Goal: Task Accomplishment & Management: Use online tool/utility

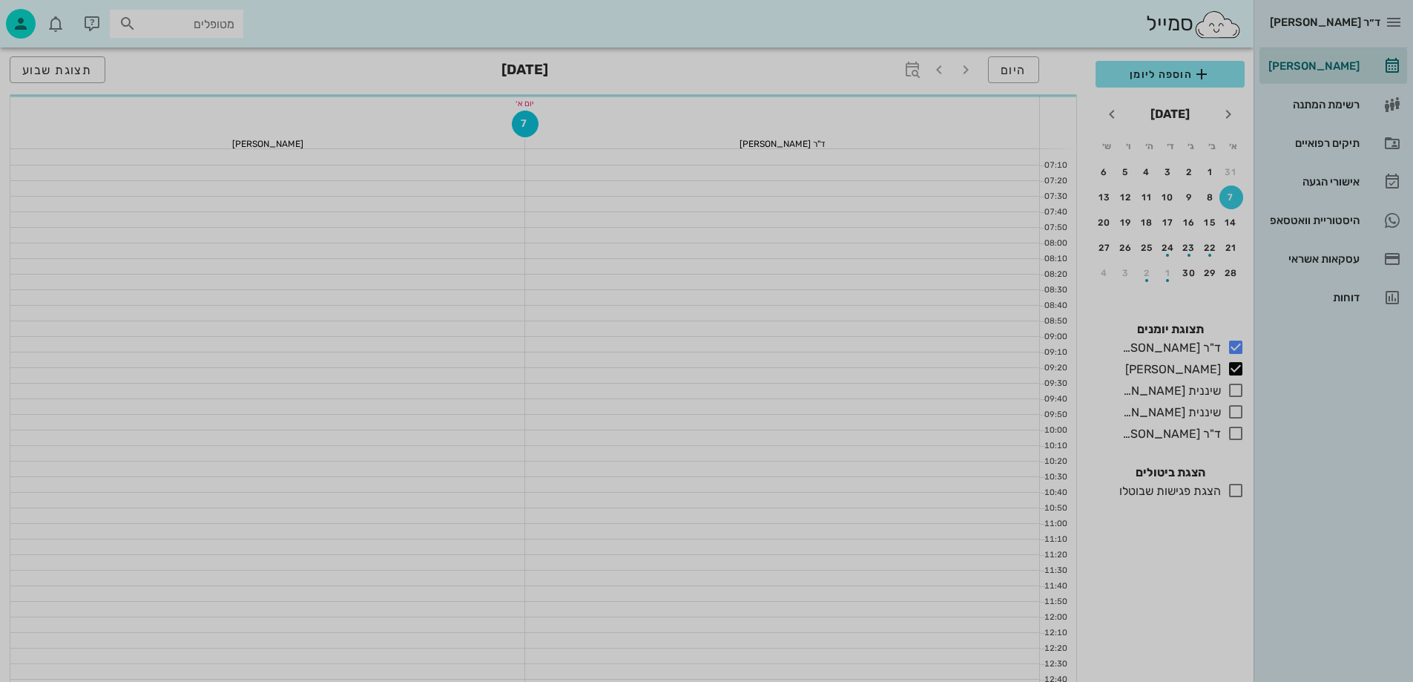
scroll to position [593, 0]
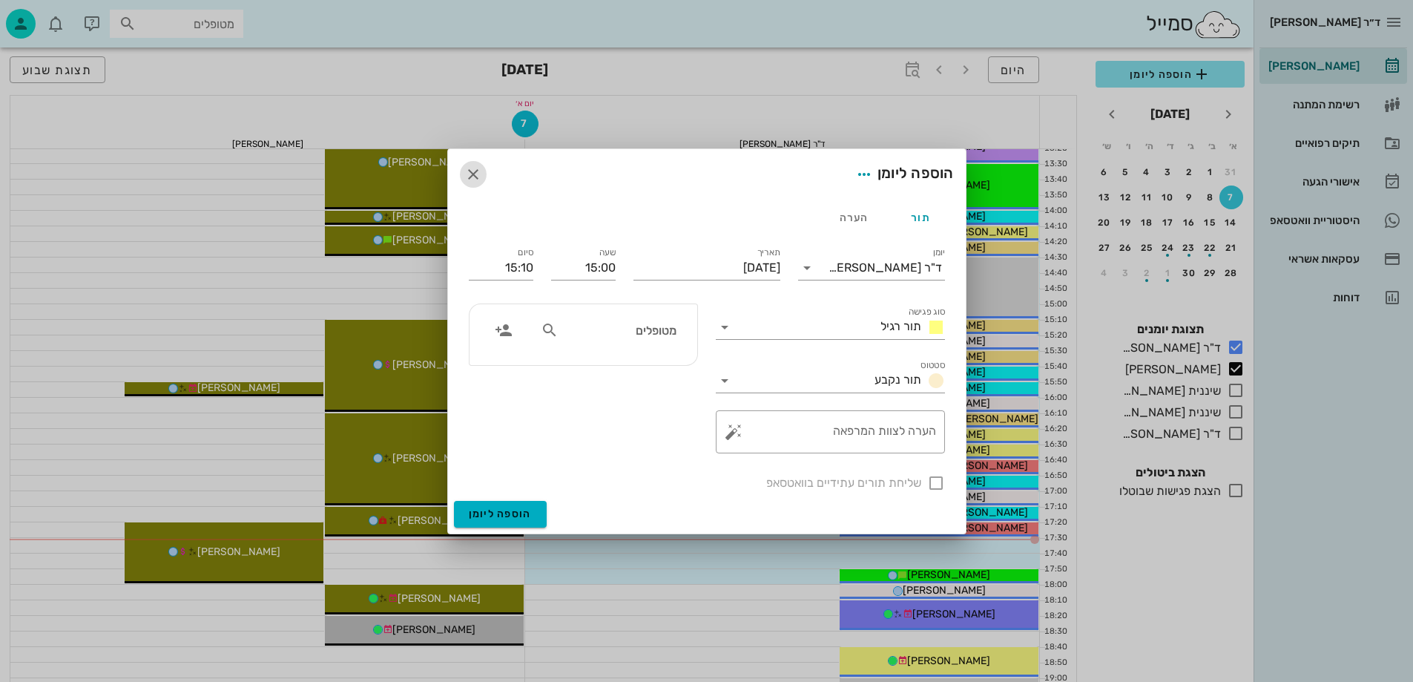
click at [475, 170] on icon "button" at bounding box center [473, 174] width 18 height 18
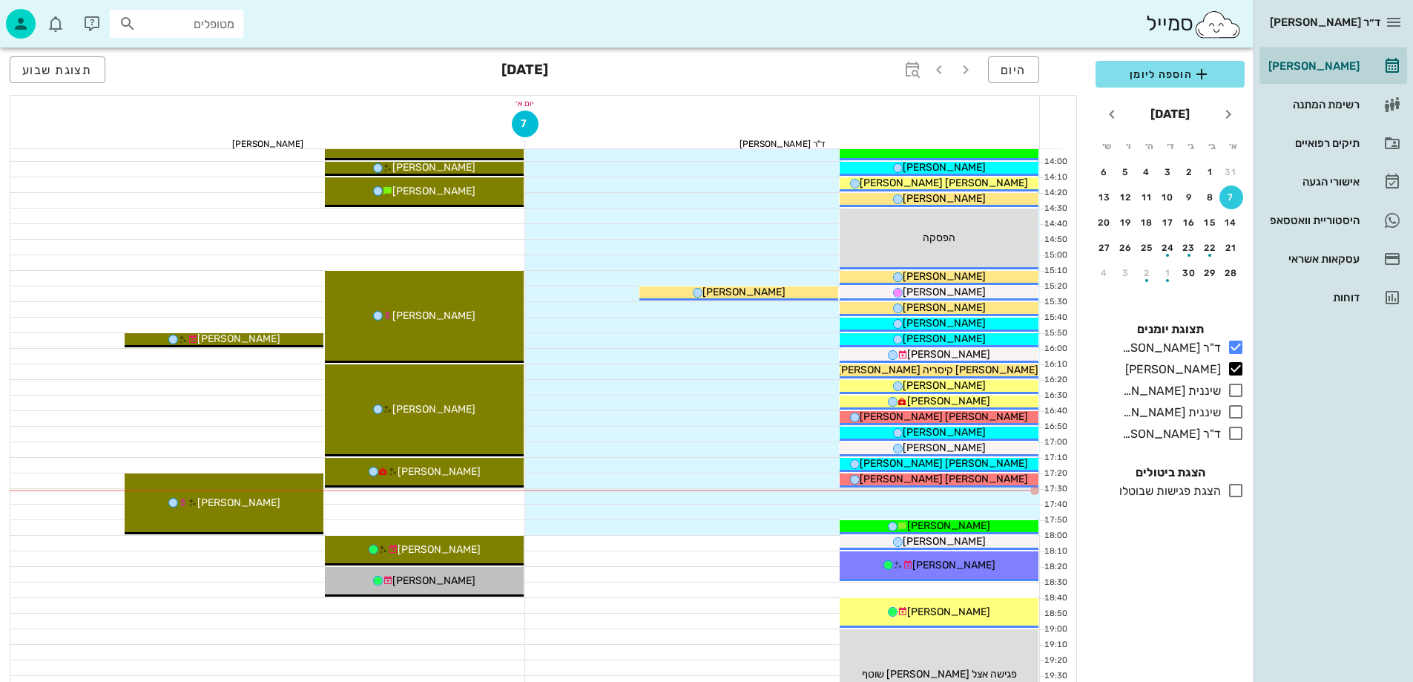
scroll to position [668, 0]
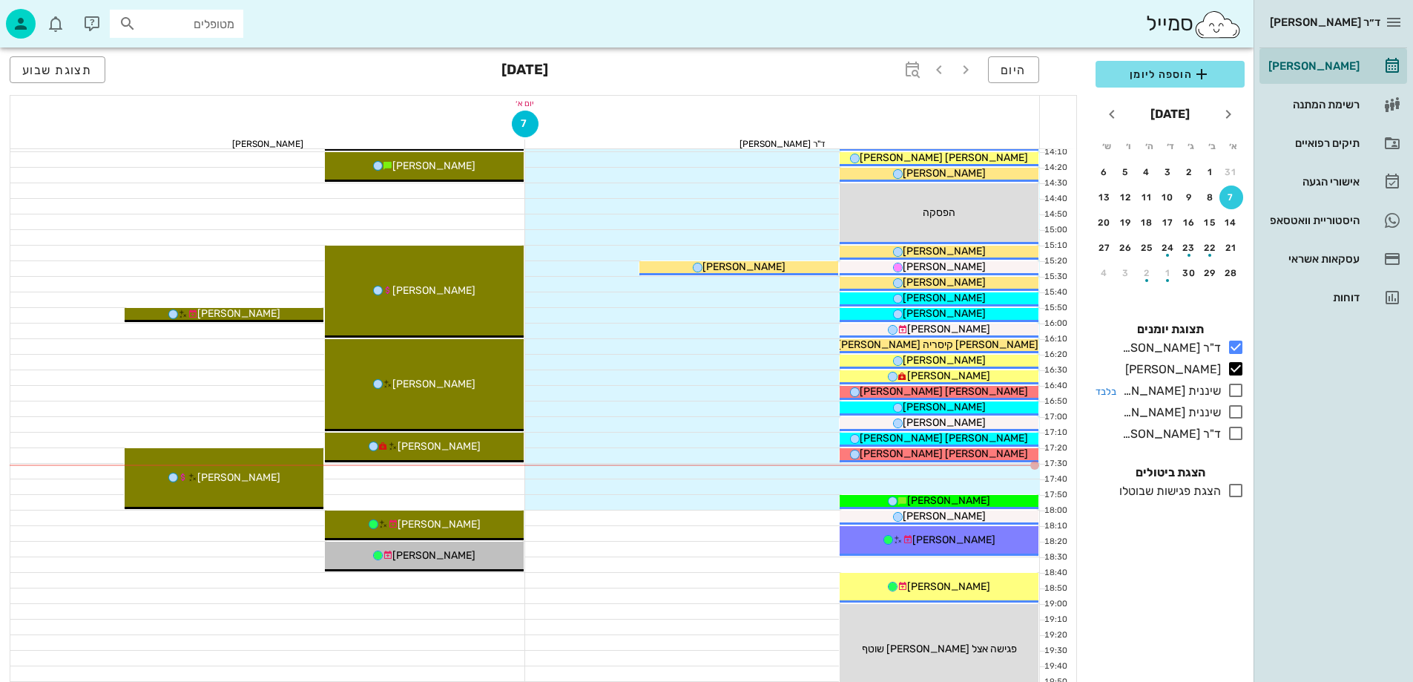
click at [1233, 386] on icon at bounding box center [1236, 390] width 18 height 18
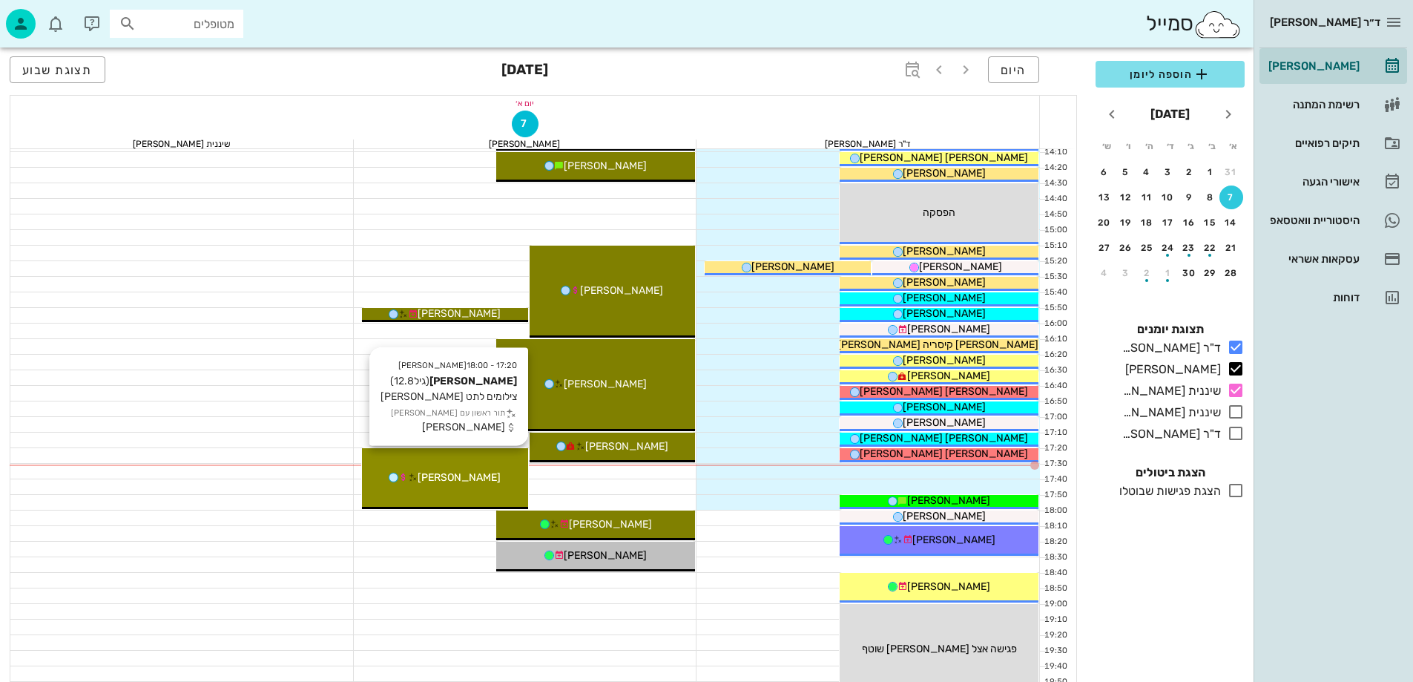
click at [490, 469] on div "[PERSON_NAME]" at bounding box center [445, 477] width 166 height 16
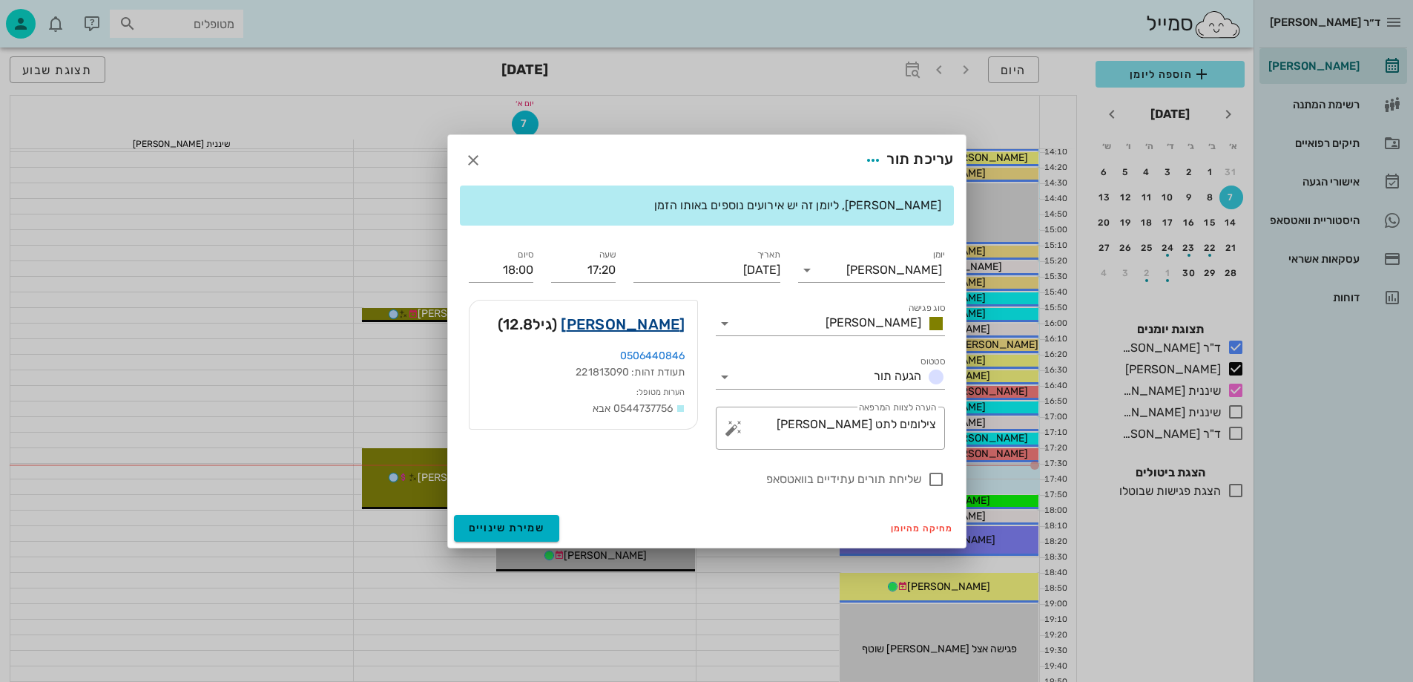
click at [653, 326] on link "[PERSON_NAME]" at bounding box center [623, 324] width 124 height 24
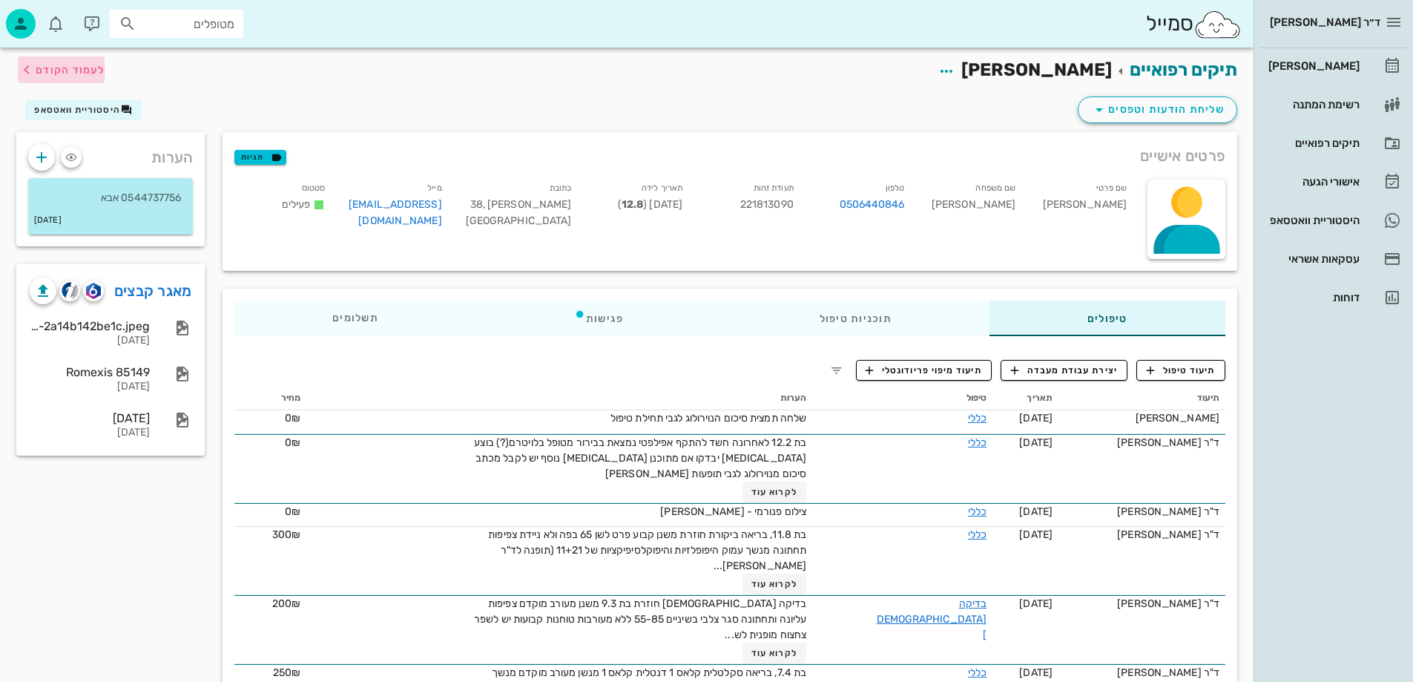
click at [34, 76] on button "לעמוד הקודם" at bounding box center [61, 69] width 87 height 27
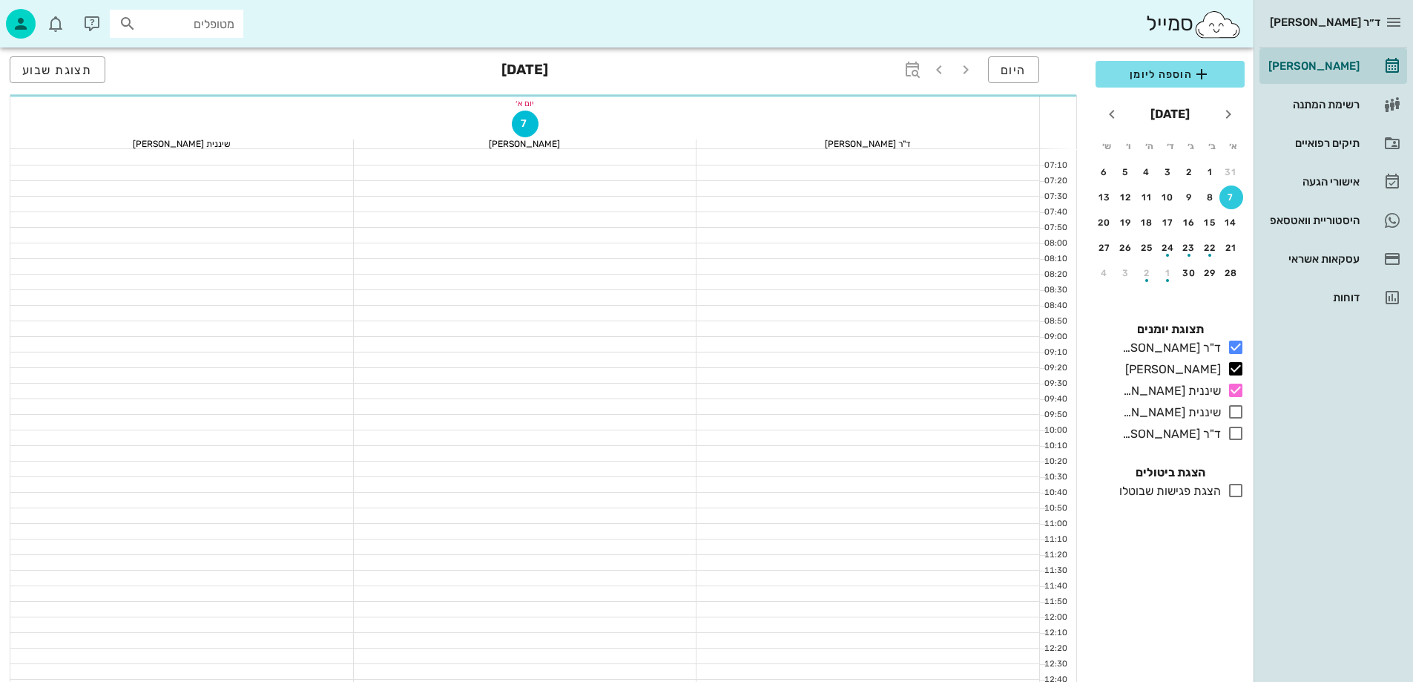
scroll to position [668, 0]
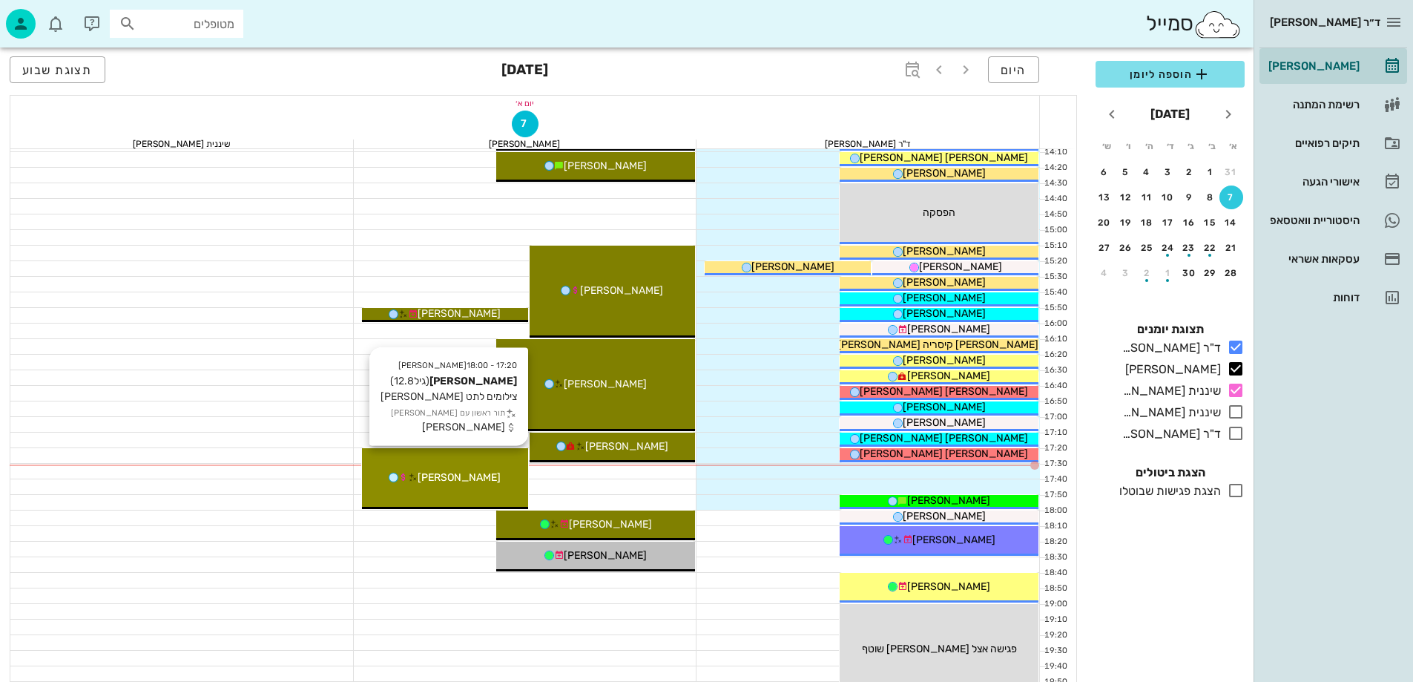
click at [466, 484] on div "[PERSON_NAME]" at bounding box center [445, 477] width 166 height 16
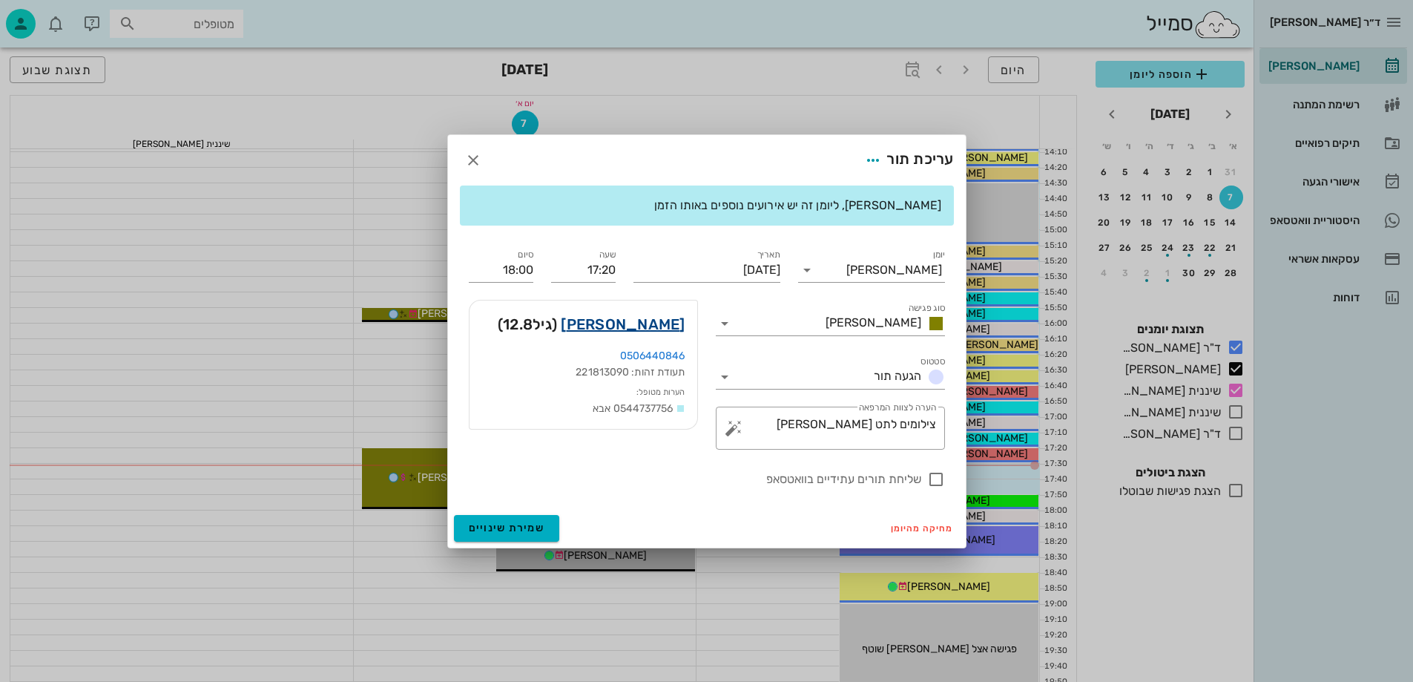
click at [671, 323] on link "[PERSON_NAME]" at bounding box center [623, 324] width 124 height 24
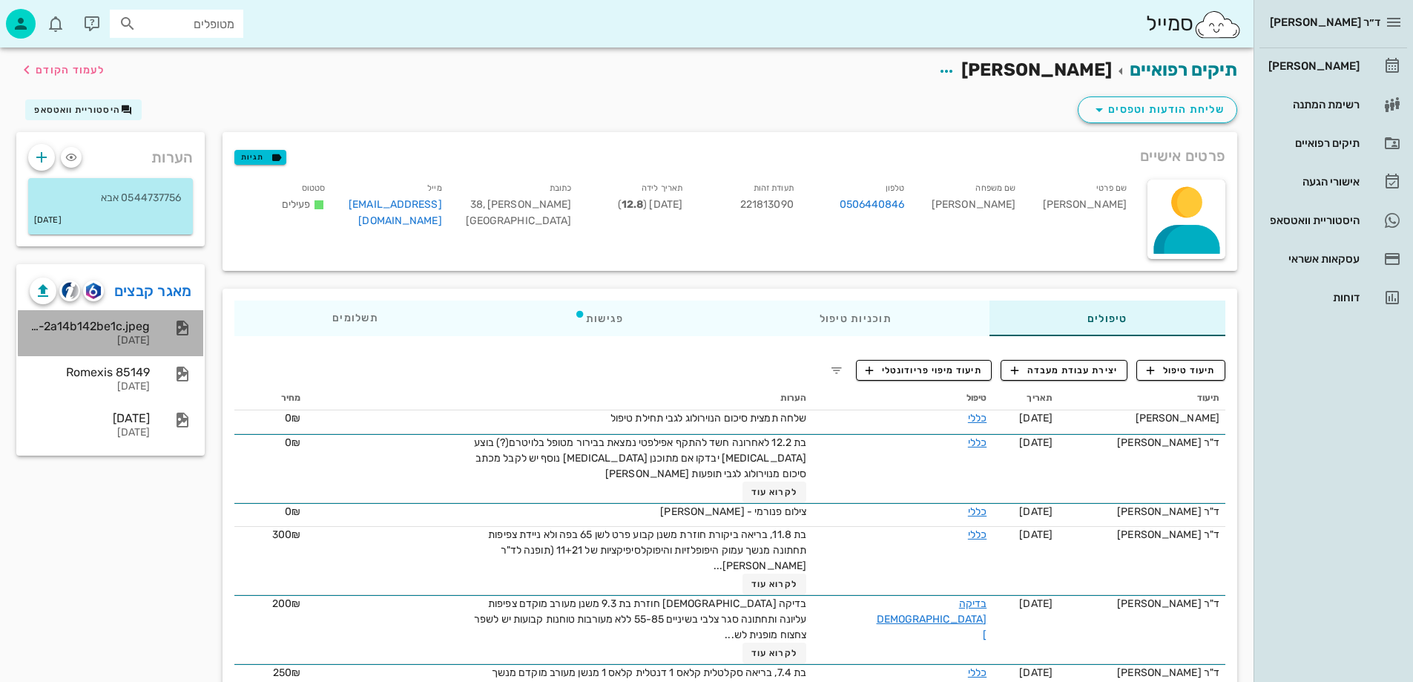
click at [139, 341] on div "[DATE]" at bounding box center [90, 341] width 120 height 13
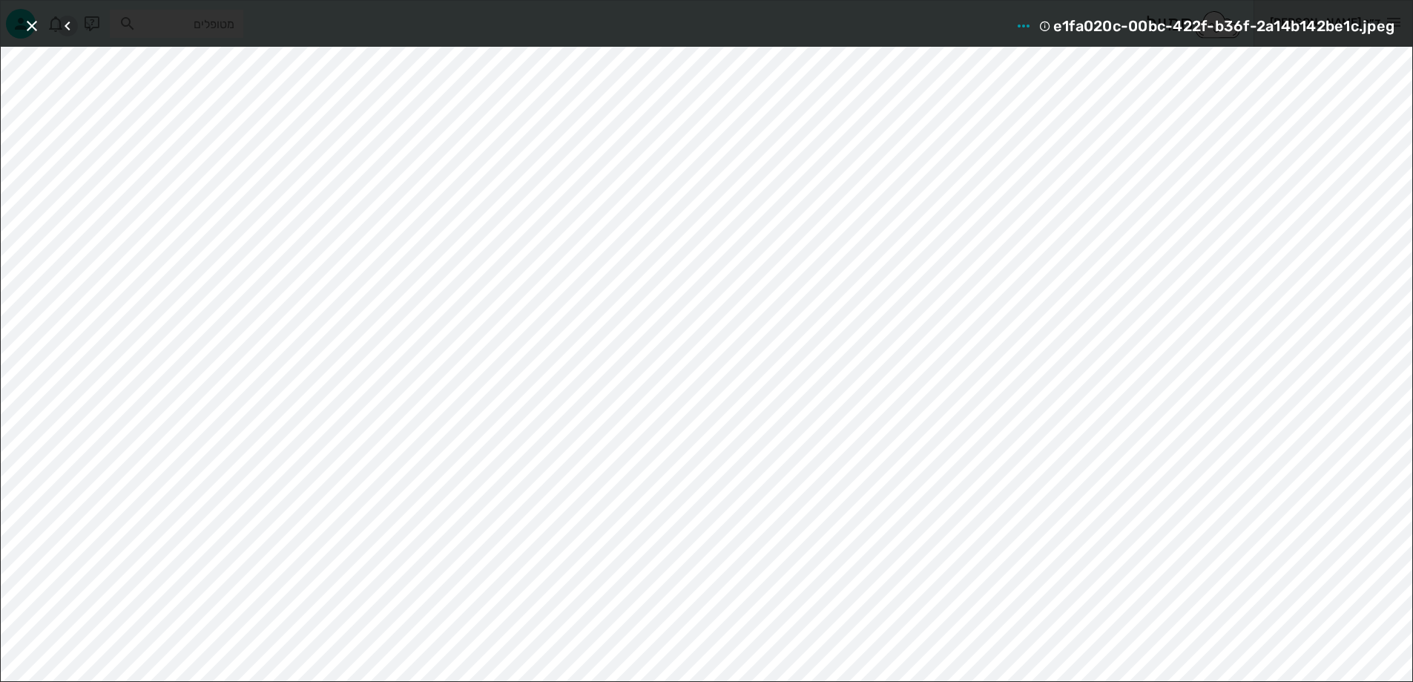
click at [71, 30] on icon "button" at bounding box center [68, 26] width 18 height 18
click at [69, 31] on icon "button" at bounding box center [68, 26] width 18 height 18
click at [69, 31] on div at bounding box center [78, 26] width 42 height 27
click at [35, 22] on icon "button" at bounding box center [32, 26] width 18 height 18
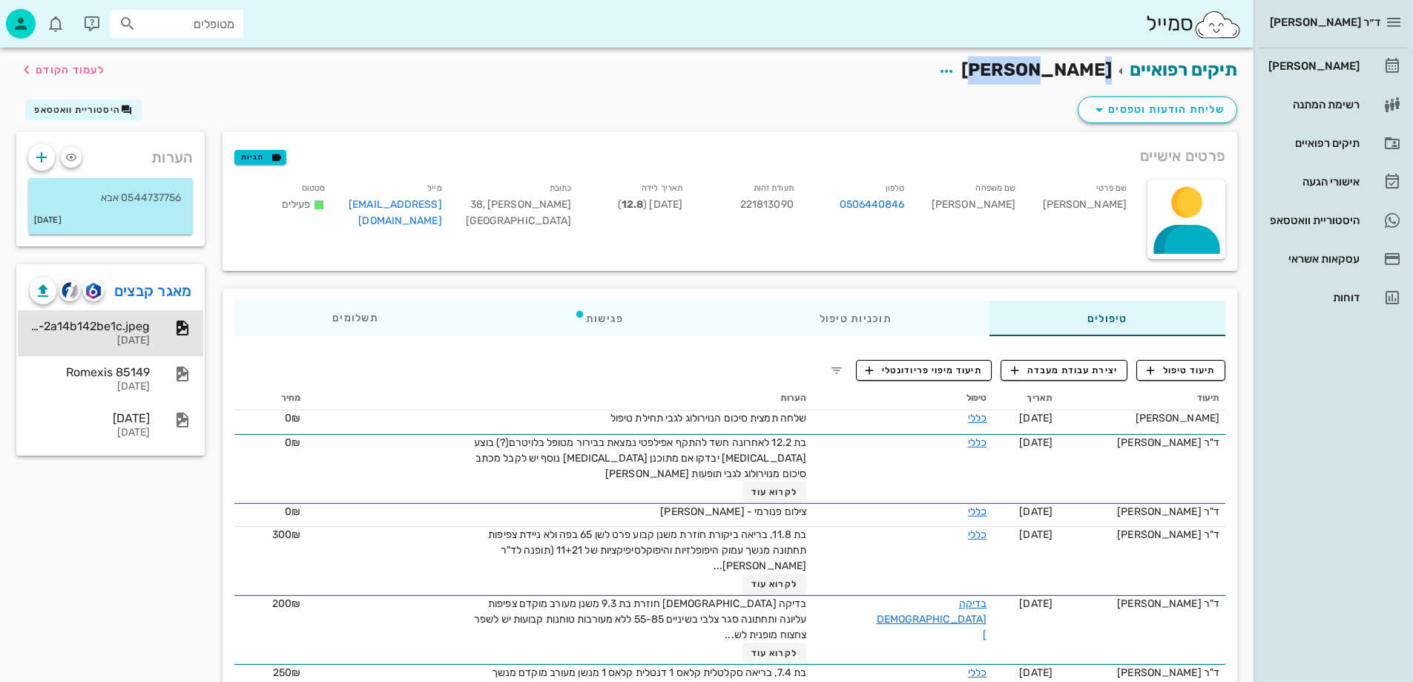
drag, startPoint x: 1047, startPoint y: 67, endPoint x: 1102, endPoint y: 82, distance: 56.9
click at [1107, 57] on h2 "תיקים רפואיים אילה טל לעמוד הקודם" at bounding box center [1063, 70] width 349 height 28
click at [943, 108] on div "שליחת הודעות וטפסים היסטוריית וואטסאפ" at bounding box center [626, 112] width 1239 height 39
click at [97, 291] on img "button" at bounding box center [93, 291] width 14 height 16
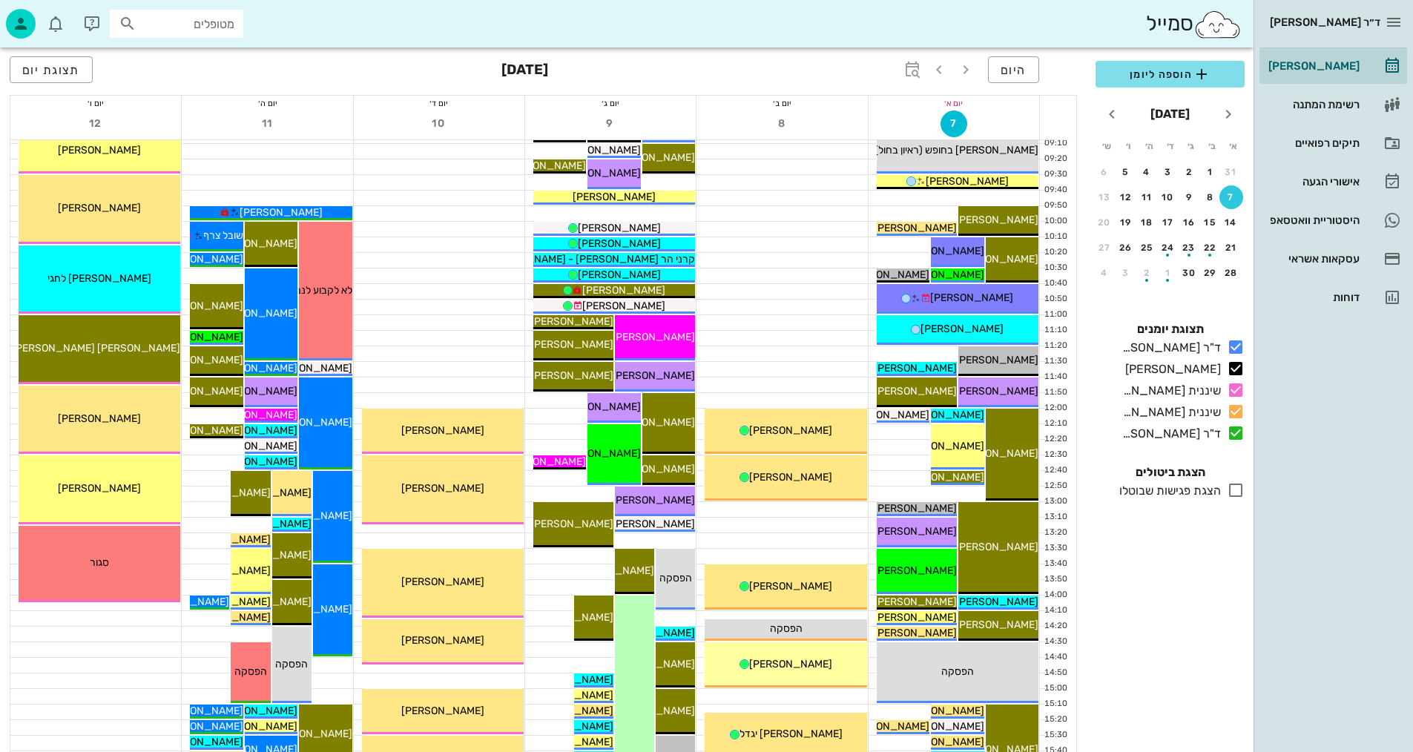
scroll to position [223, 0]
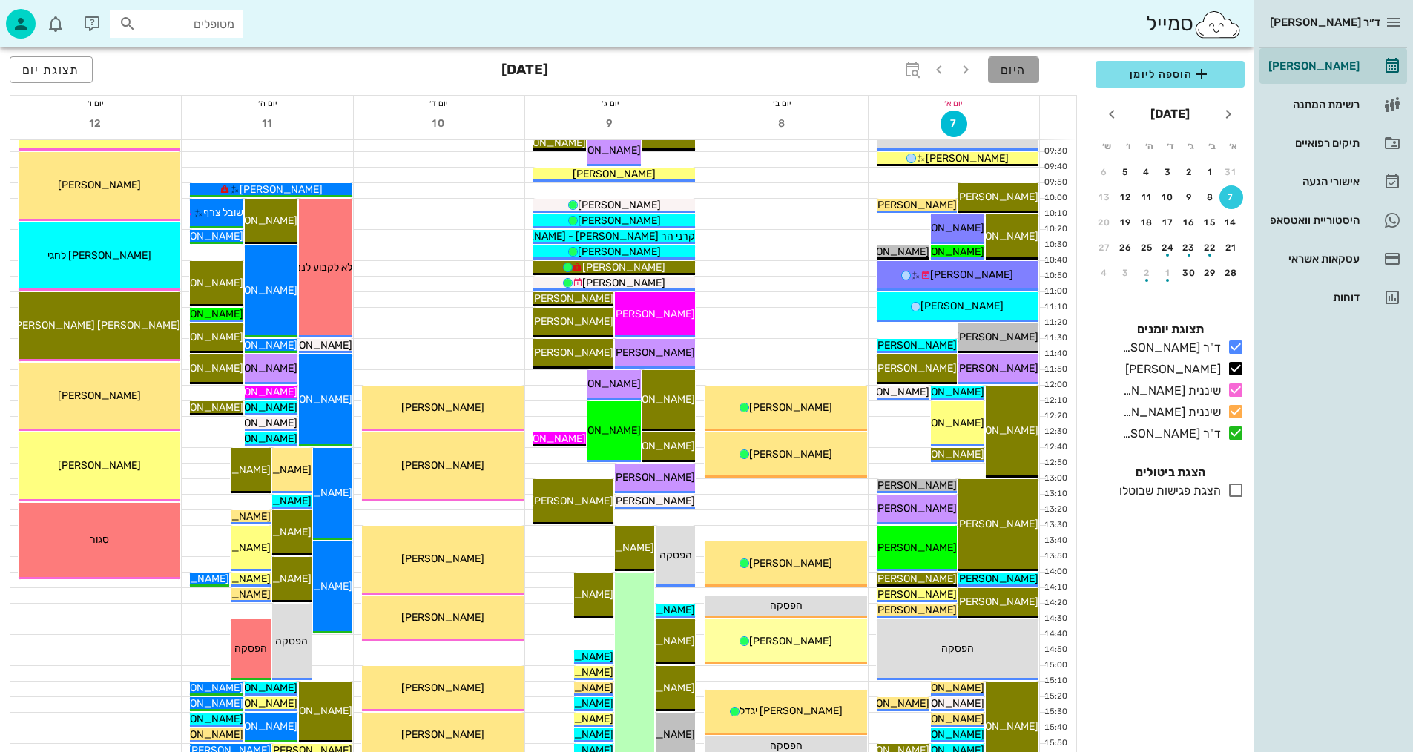
click at [1009, 82] on button "היום" at bounding box center [1013, 69] width 51 height 27
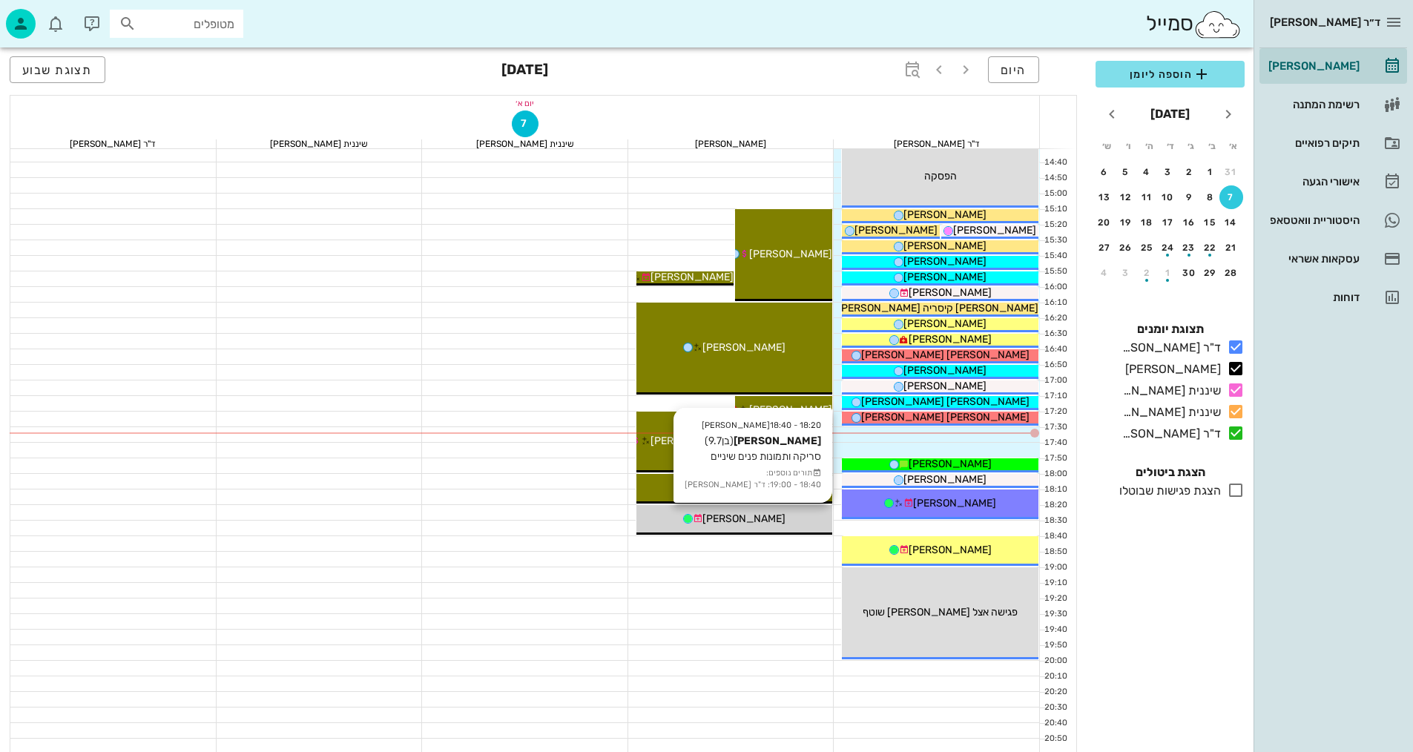
scroll to position [706, 0]
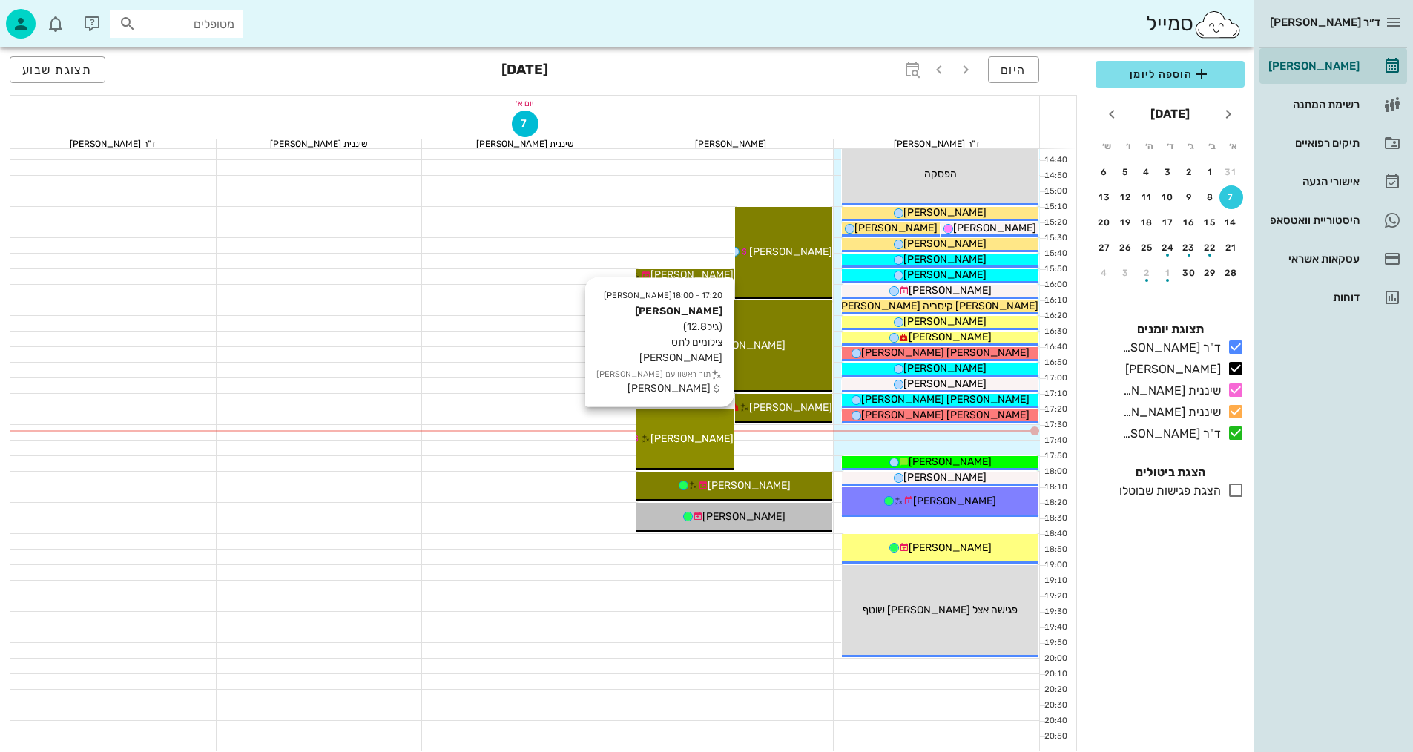
click at [700, 426] on div "17:20 - 18:00 [PERSON_NAME] (גיל 12.8 ) צילומים לתט חוב [PERSON_NAME] תור ראשון…" at bounding box center [684, 439] width 97 height 61
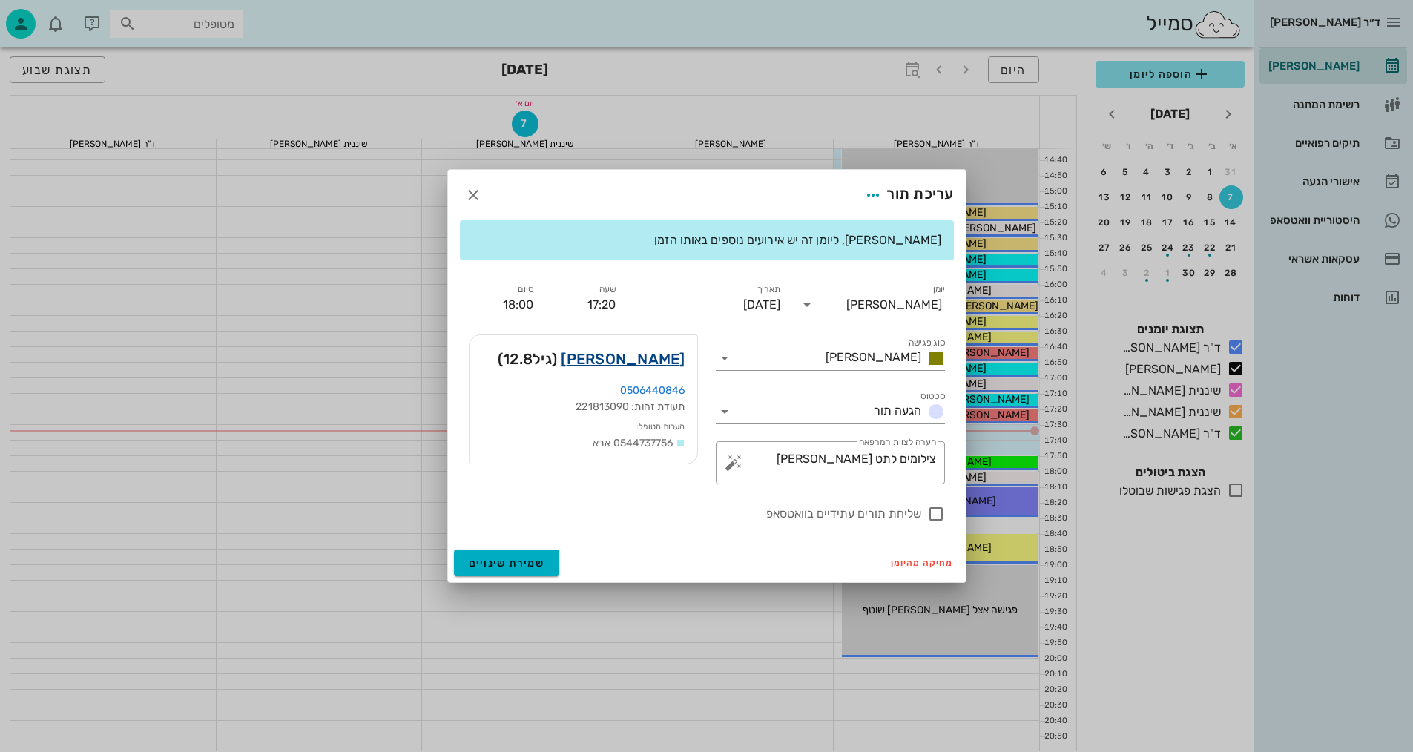
click at [645, 363] on link "[PERSON_NAME]" at bounding box center [623, 359] width 124 height 24
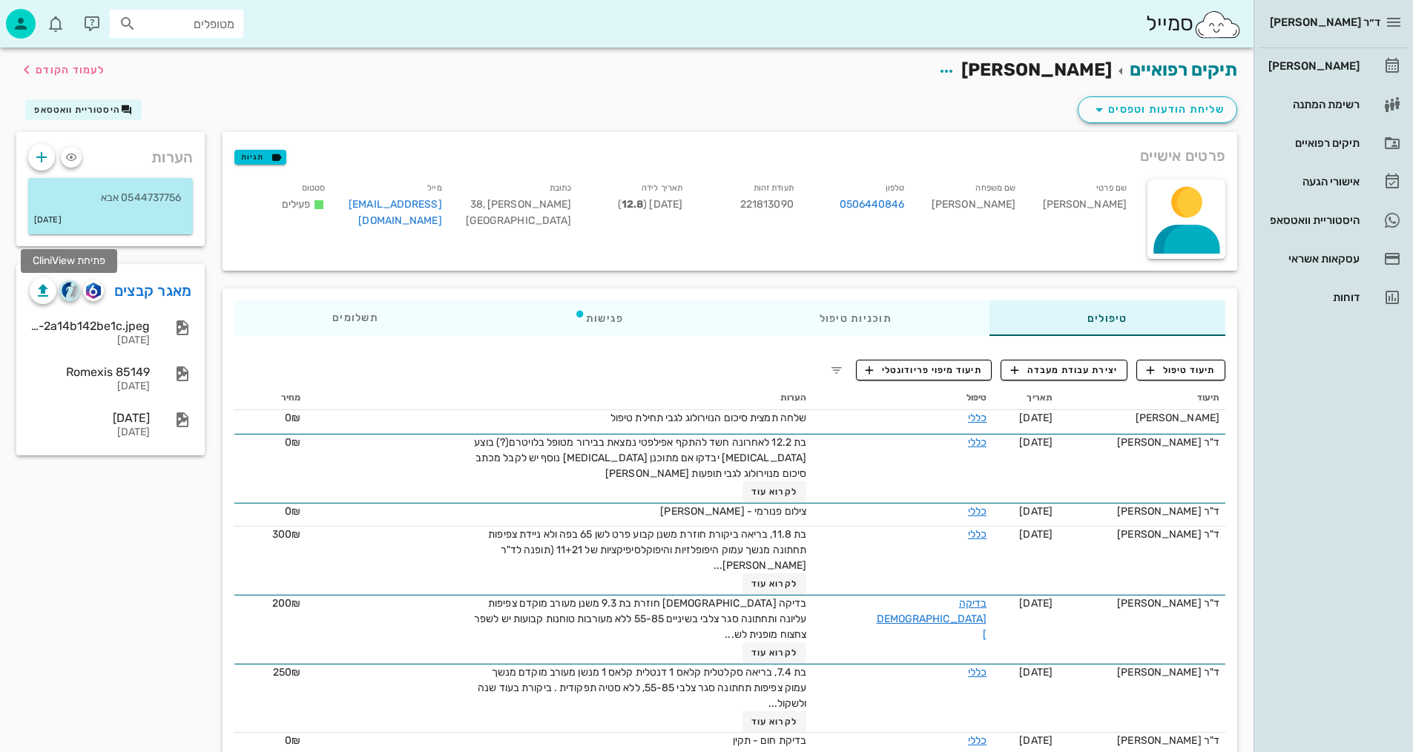
click at [67, 297] on img "button" at bounding box center [70, 290] width 17 height 17
click at [54, 70] on span "לעמוד הקודם" at bounding box center [70, 70] width 69 height 13
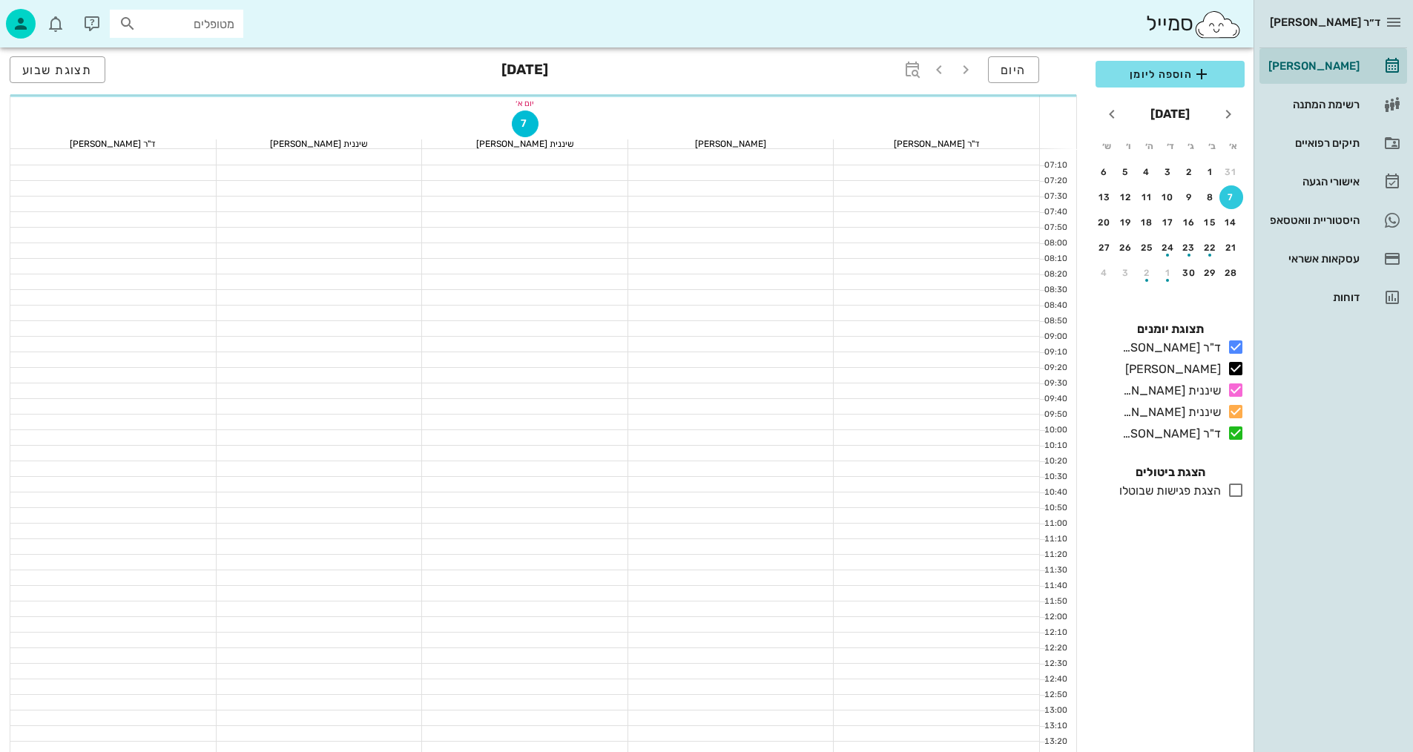
scroll to position [706, 0]
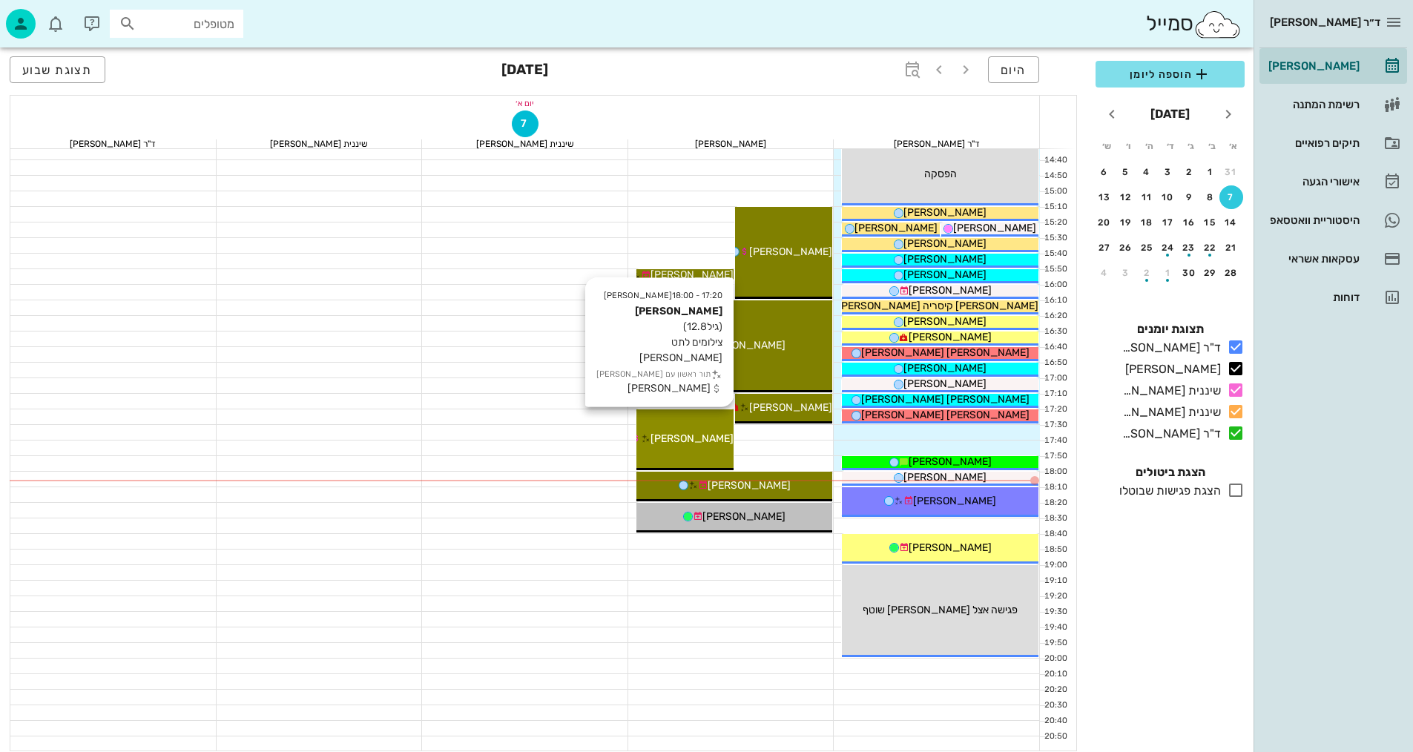
click at [696, 451] on div "17:20 - 18:00 [PERSON_NAME] (גיל 12.8 ) צילומים לתט חוב [PERSON_NAME] תור ראשון…" at bounding box center [684, 439] width 97 height 61
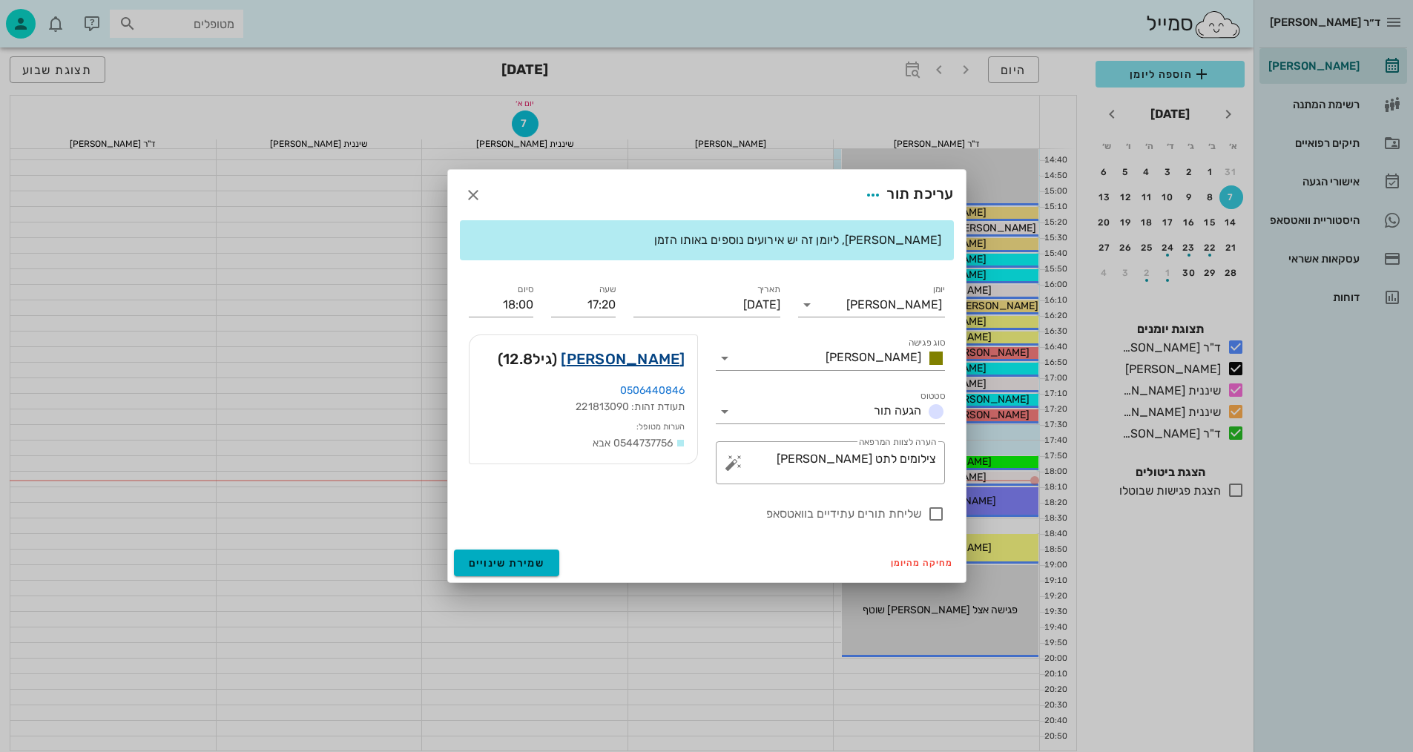
click at [665, 358] on link "[PERSON_NAME]" at bounding box center [623, 359] width 124 height 24
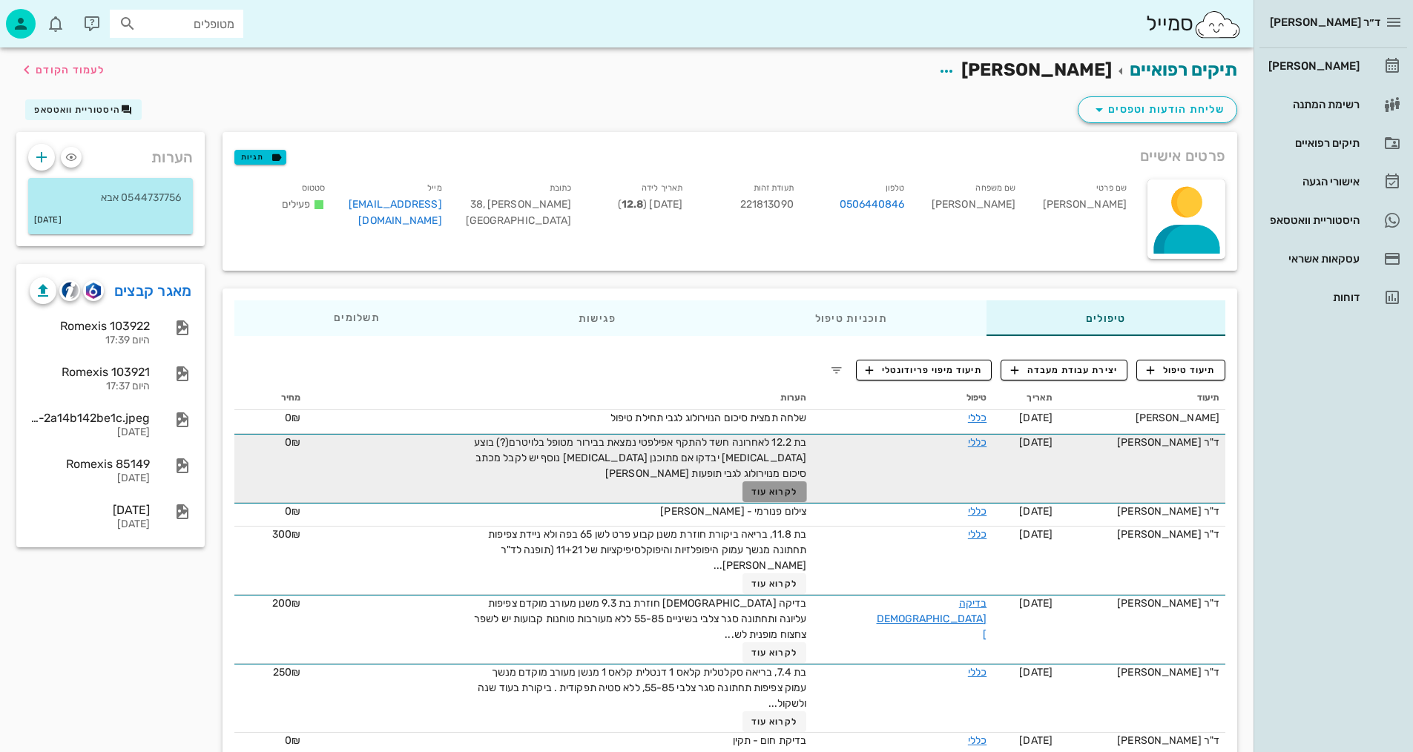
click at [797, 495] on span "לקרוא עוד" at bounding box center [774, 492] width 46 height 10
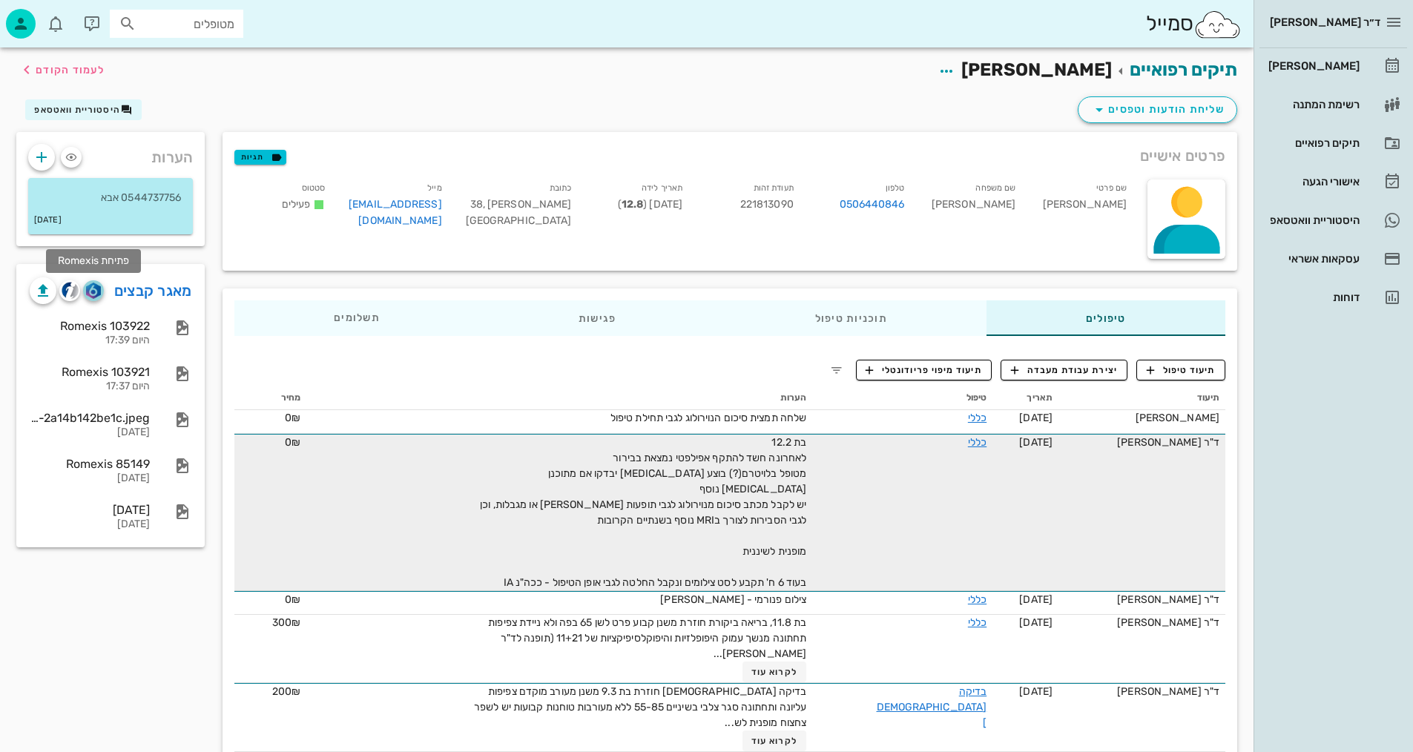
click at [94, 289] on img "button" at bounding box center [93, 291] width 14 height 16
click at [99, 292] on img "button" at bounding box center [93, 291] width 14 height 16
click at [52, 65] on span "לעמוד הקודם" at bounding box center [70, 70] width 69 height 13
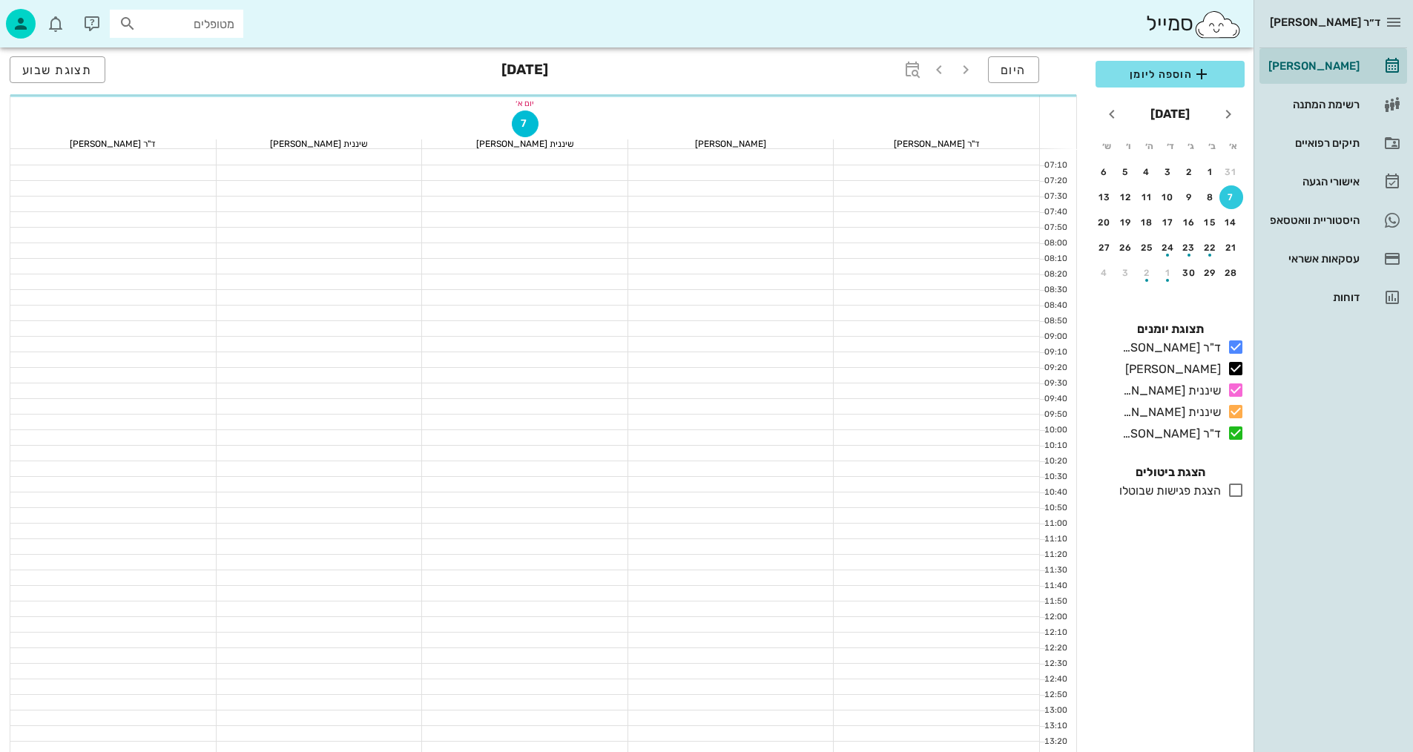
scroll to position [706, 0]
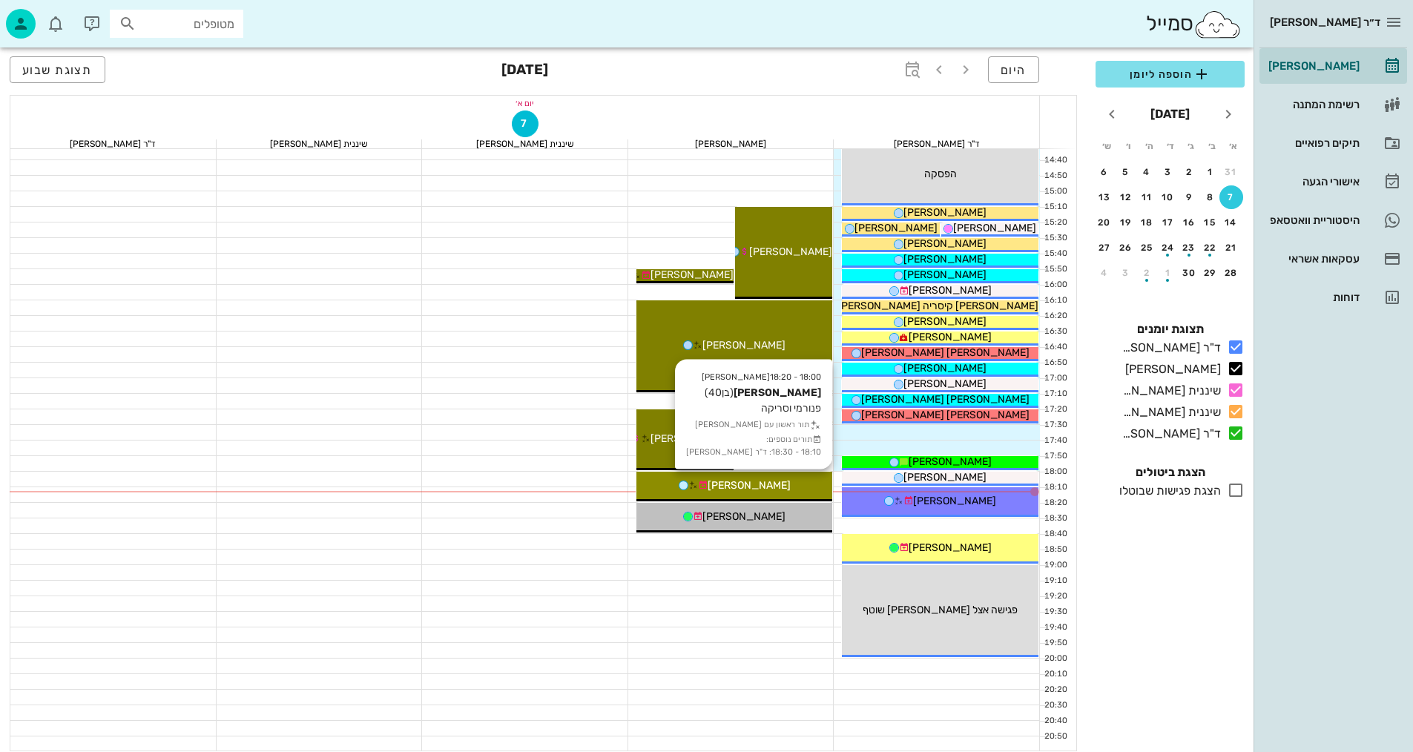
drag, startPoint x: 769, startPoint y: 490, endPoint x: 780, endPoint y: 500, distance: 15.2
click at [769, 489] on div "[PERSON_NAME]" at bounding box center [734, 486] width 197 height 16
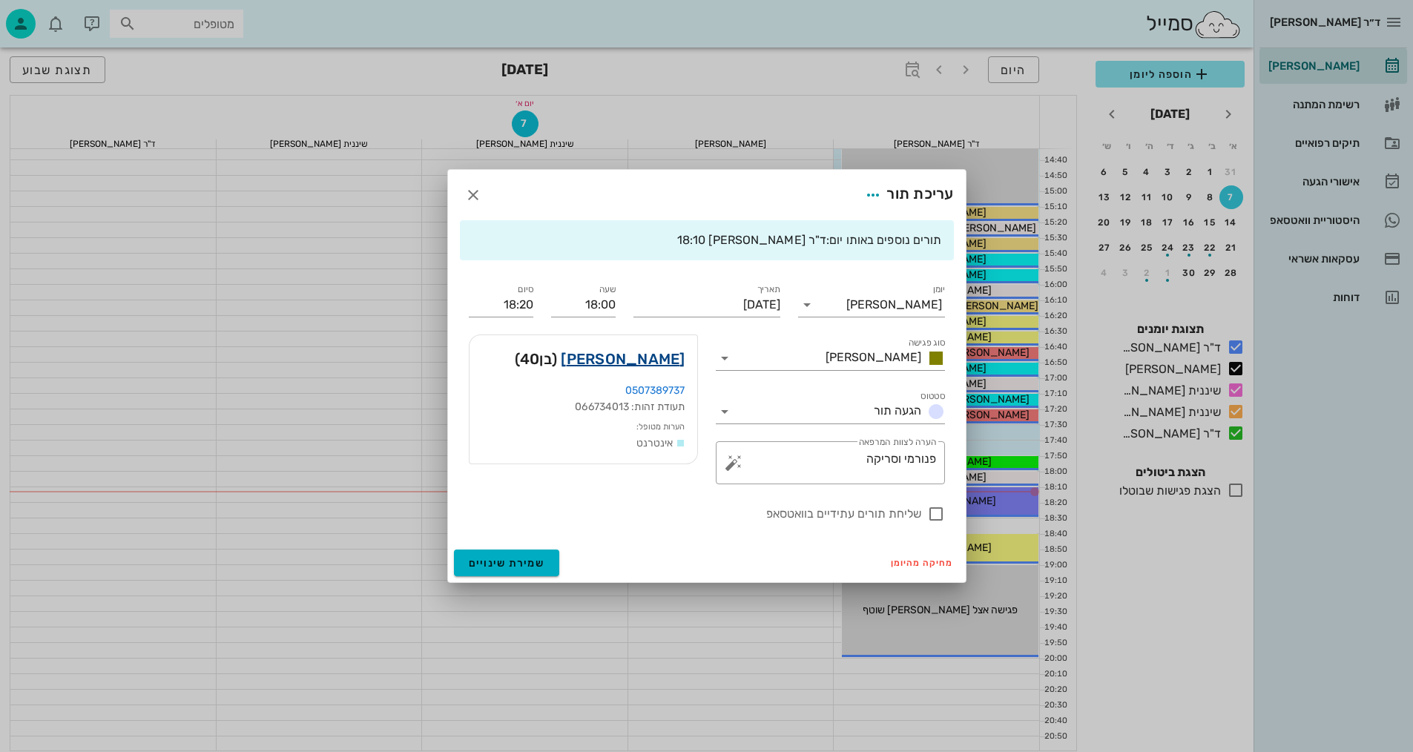
click at [653, 366] on link "[PERSON_NAME]" at bounding box center [623, 359] width 124 height 24
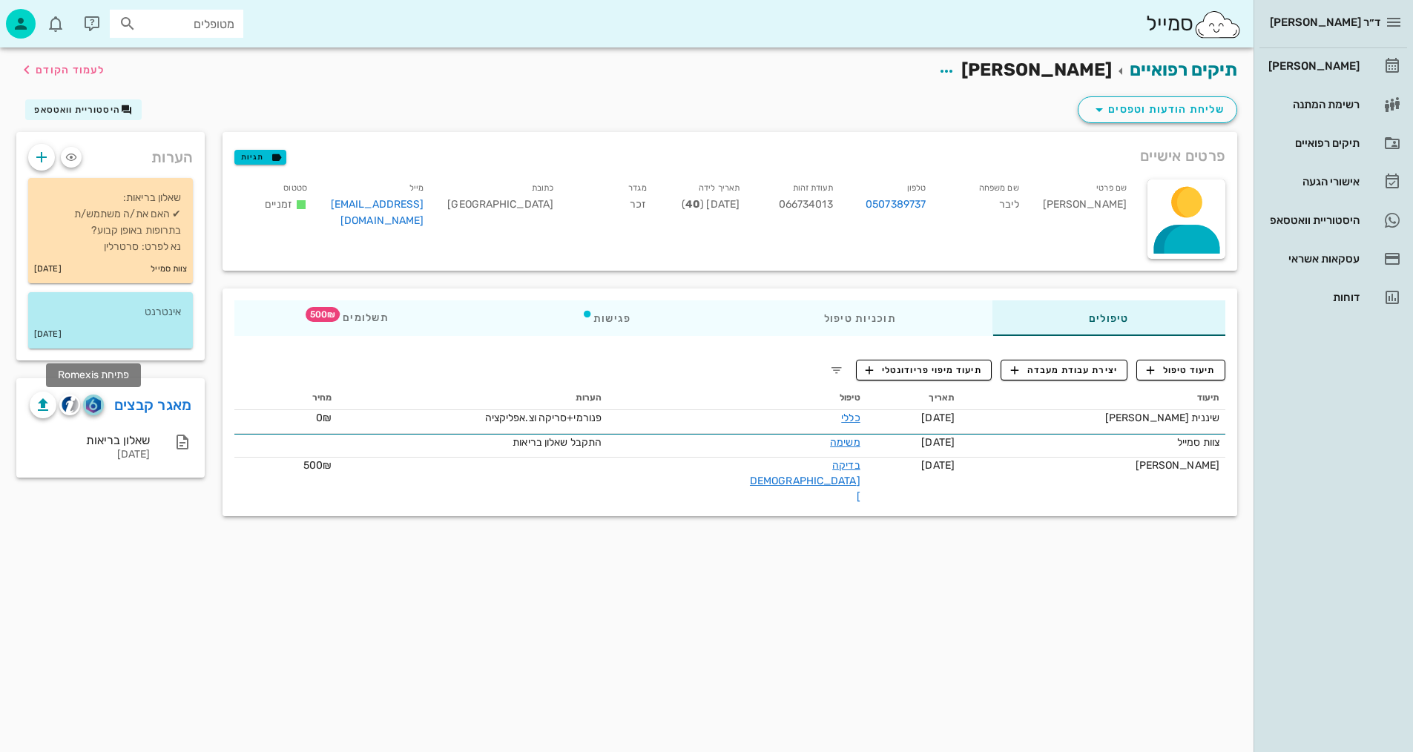
click at [91, 408] on img "button" at bounding box center [93, 405] width 14 height 16
click at [67, 65] on span "לעמוד הקודם" at bounding box center [70, 70] width 69 height 13
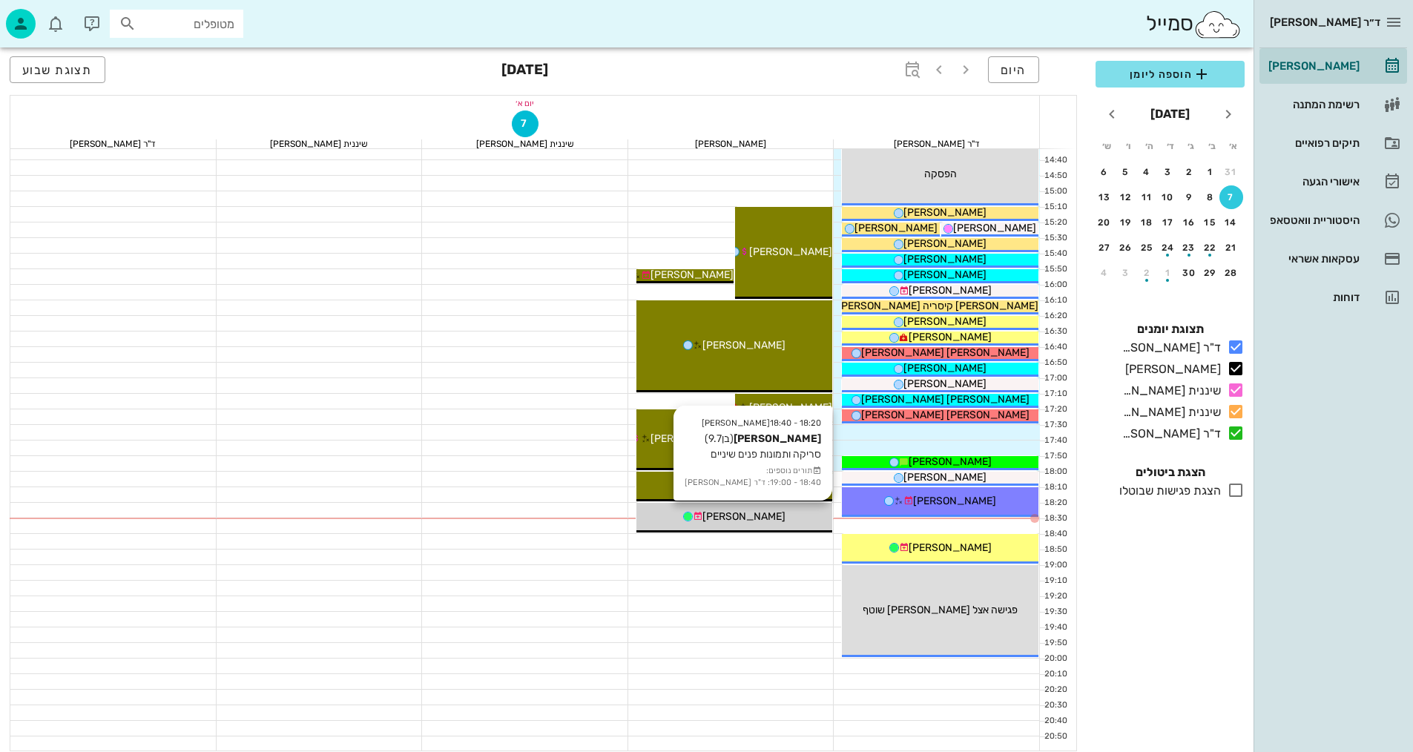
click at [765, 516] on span "[PERSON_NAME]" at bounding box center [743, 516] width 83 height 13
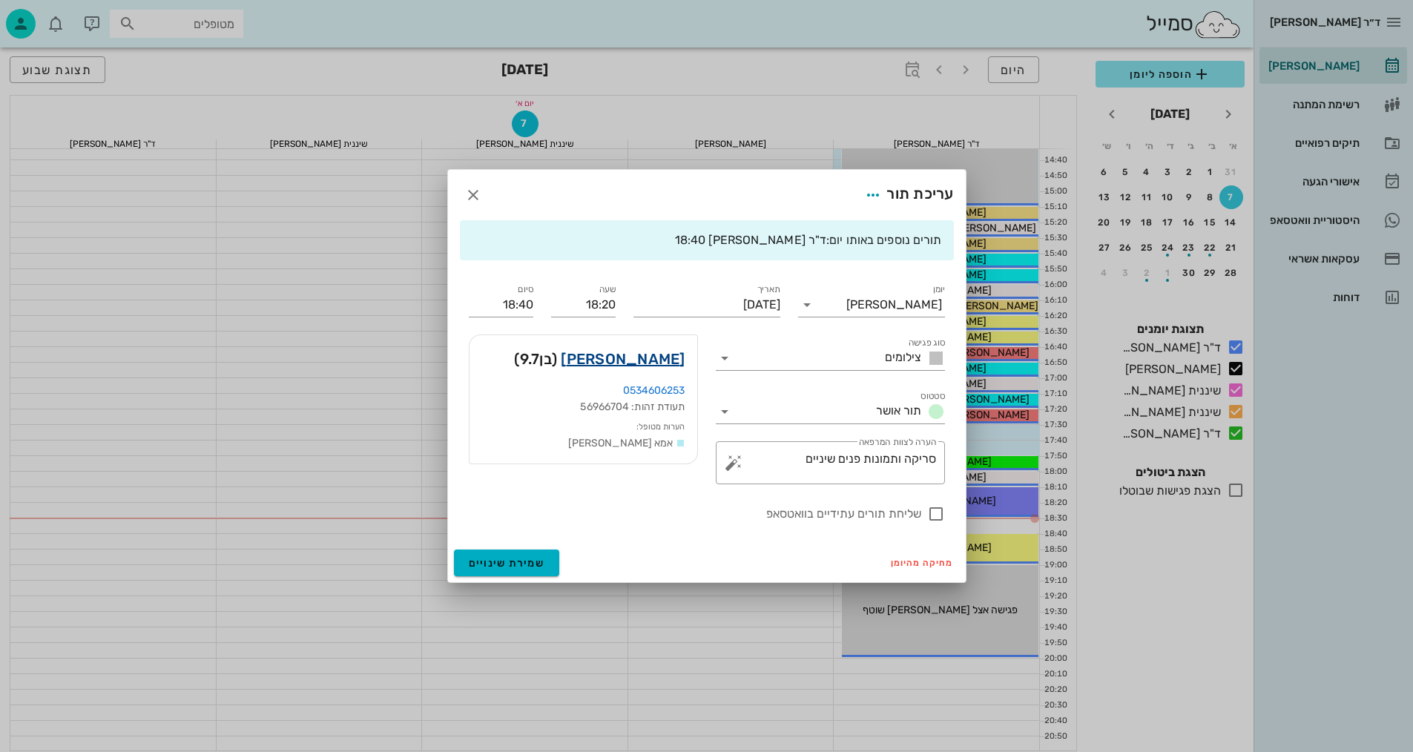
click at [659, 359] on link "[PERSON_NAME]" at bounding box center [623, 359] width 124 height 24
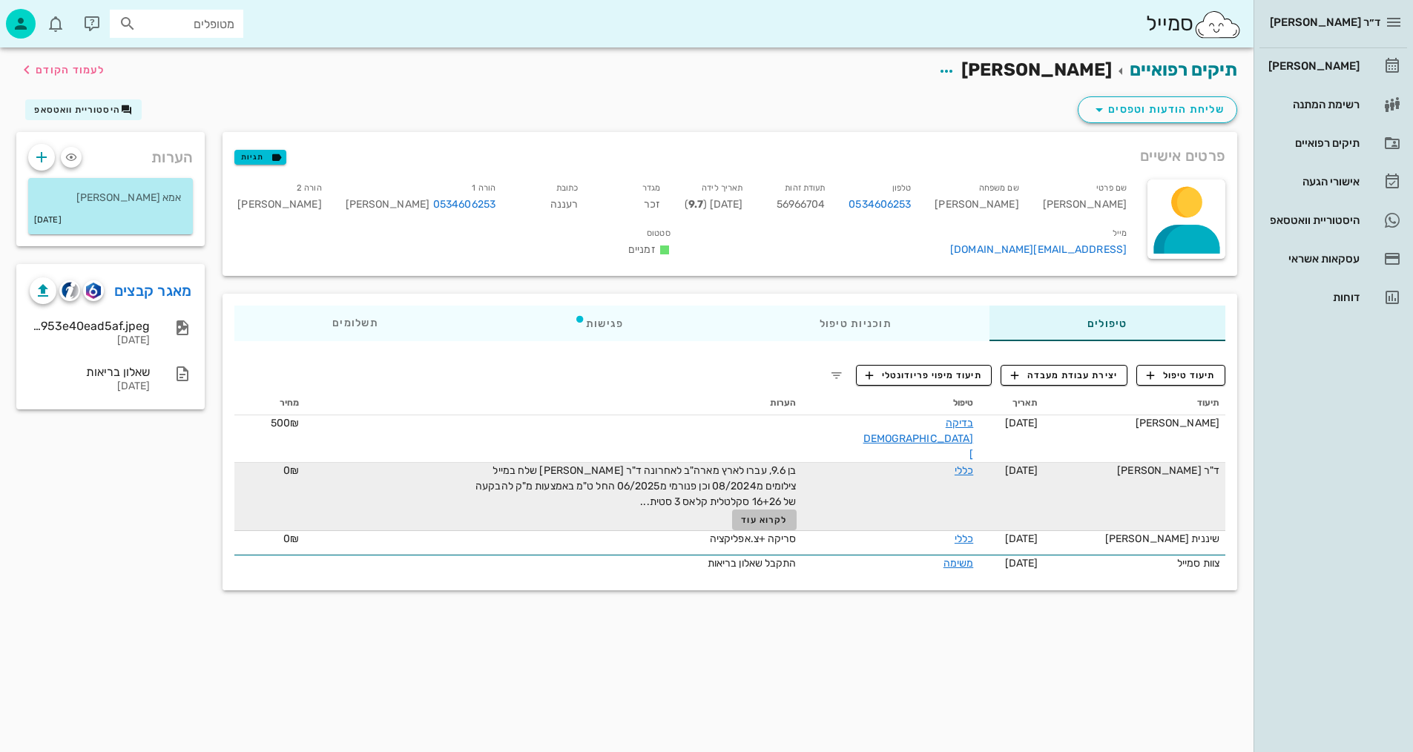
click at [787, 515] on span "לקרוא עוד" at bounding box center [764, 520] width 46 height 10
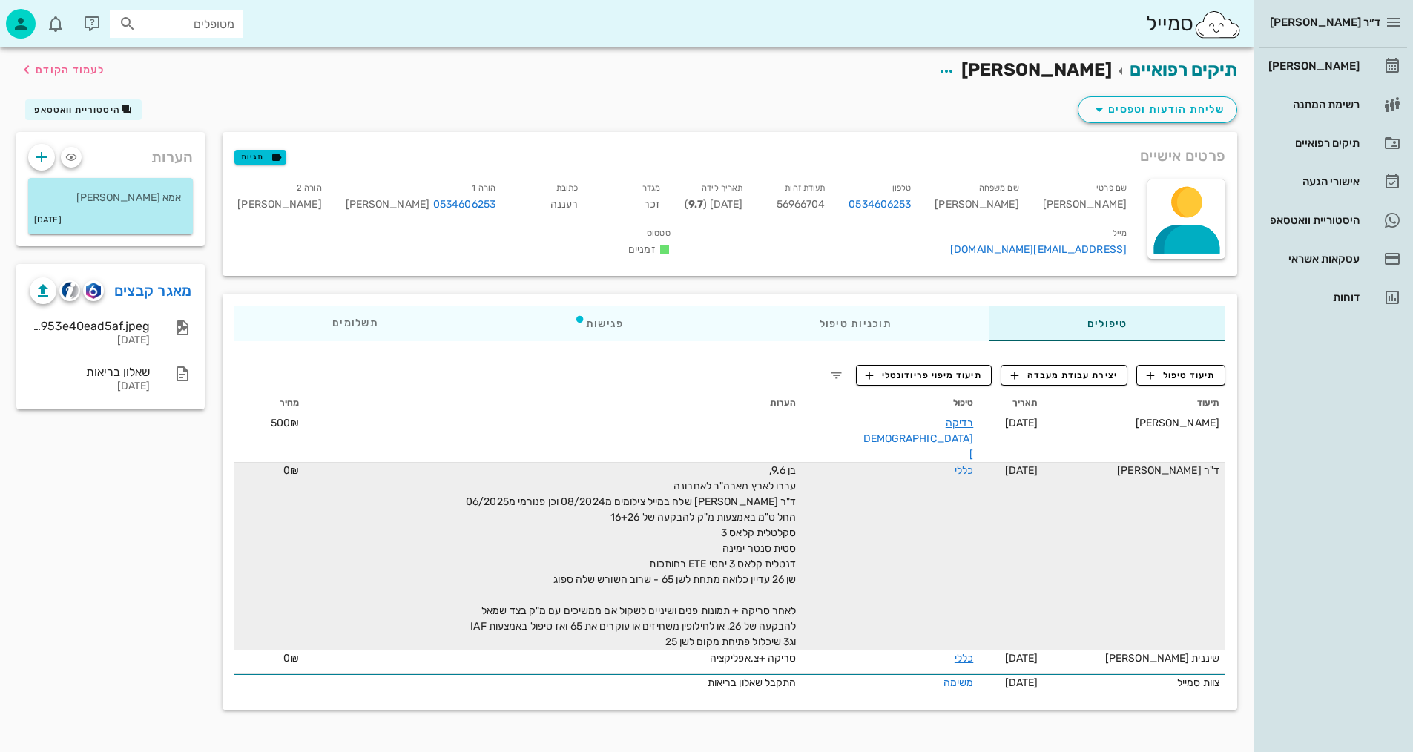
click at [1044, 517] on td "[DATE]" at bounding box center [1011, 557] width 65 height 188
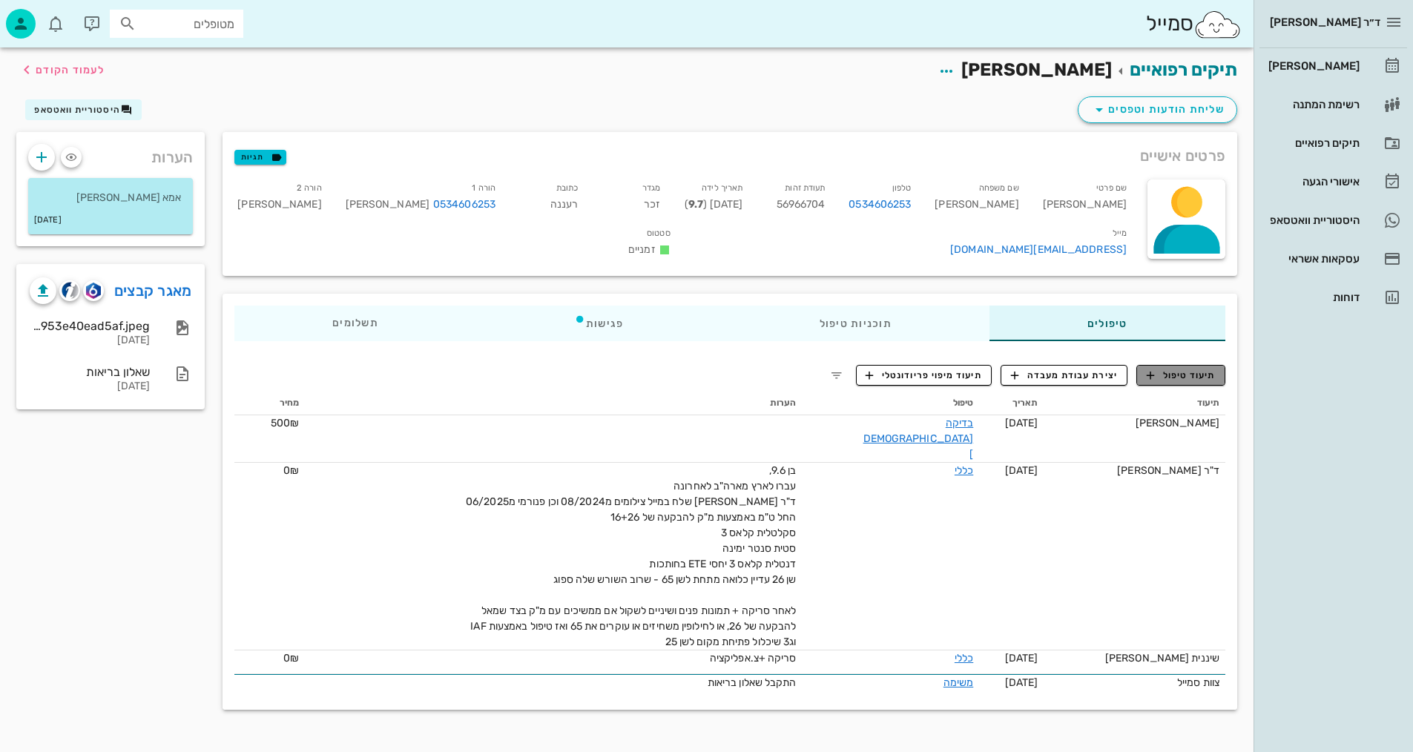
click at [1196, 369] on span "תיעוד טיפול" at bounding box center [1181, 375] width 69 height 13
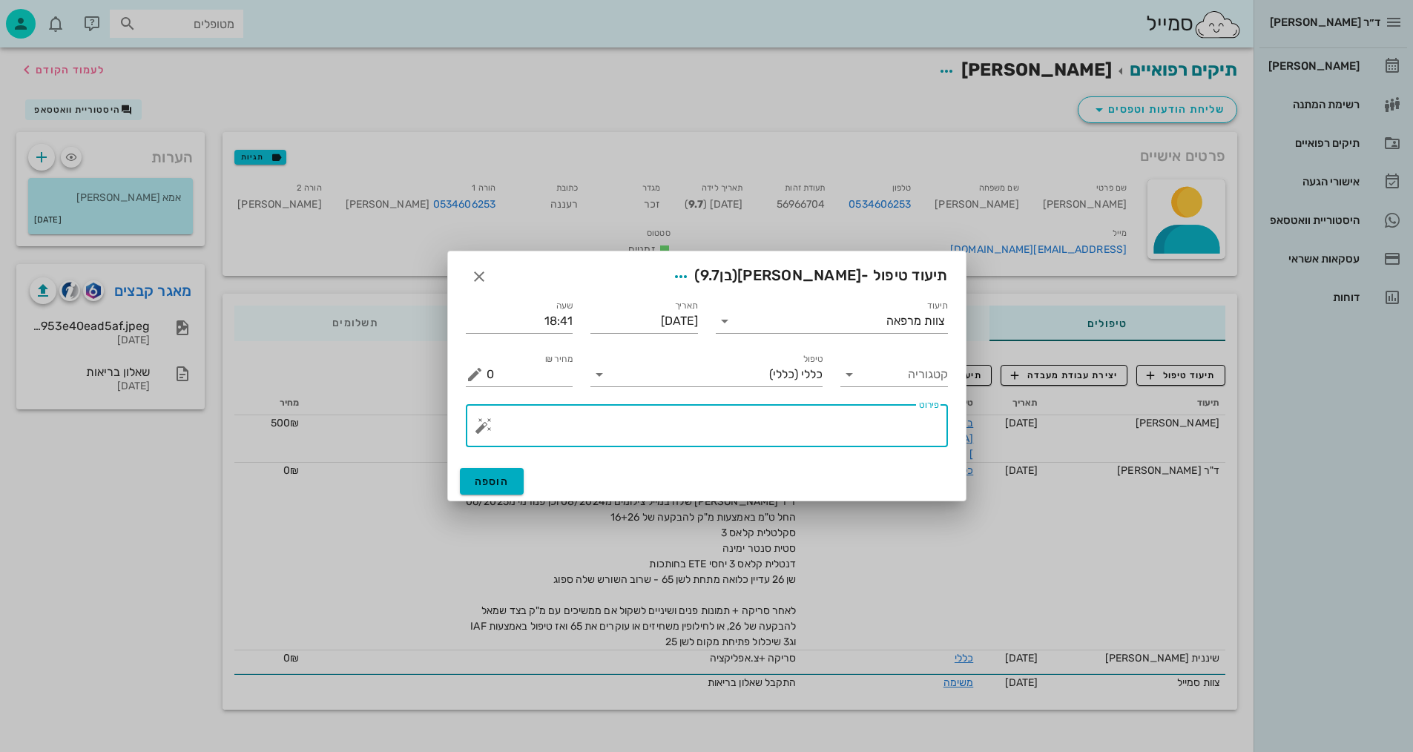
click at [907, 428] on textarea "פירוט" at bounding box center [713, 430] width 452 height 36
type textarea "צילומים קליניים"
click at [512, 472] on button "הוספה" at bounding box center [492, 481] width 65 height 27
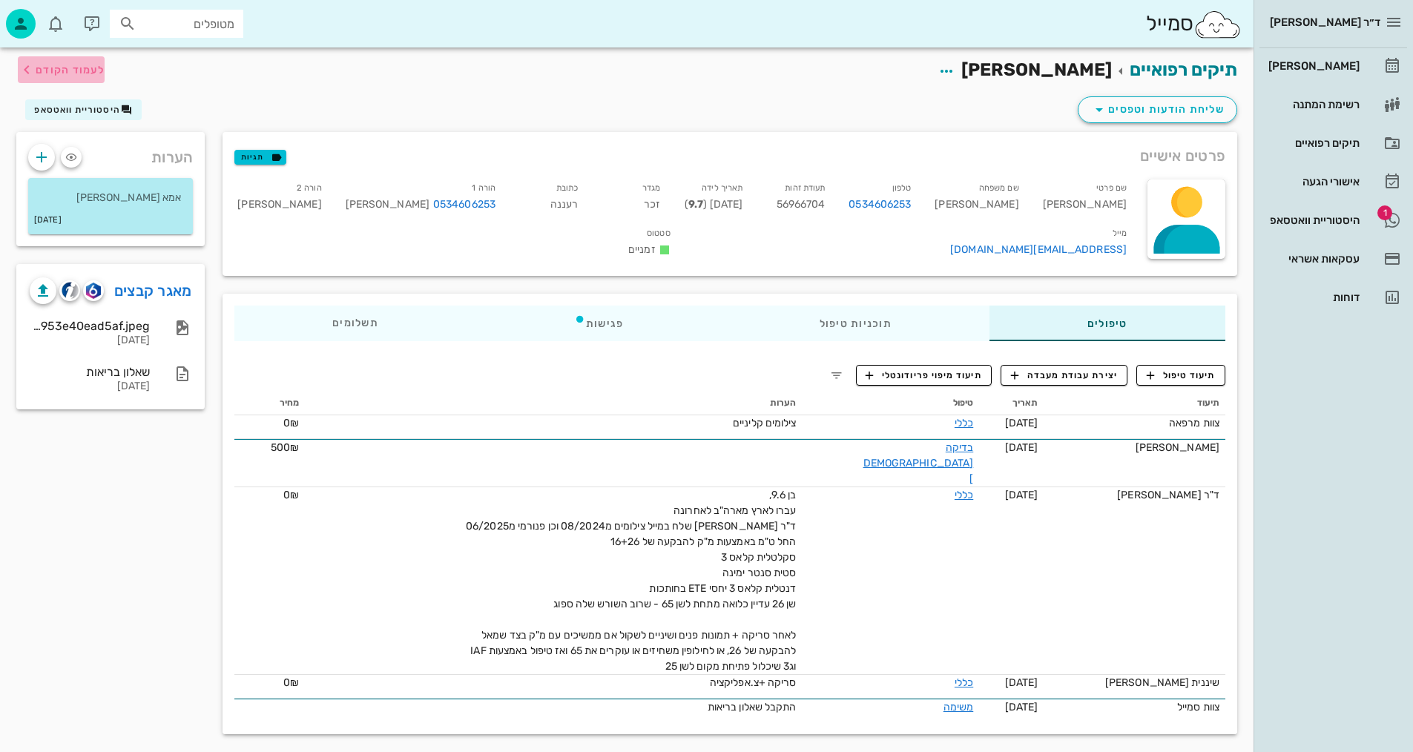
click at [36, 65] on span "לעמוד הקודם" at bounding box center [70, 70] width 69 height 13
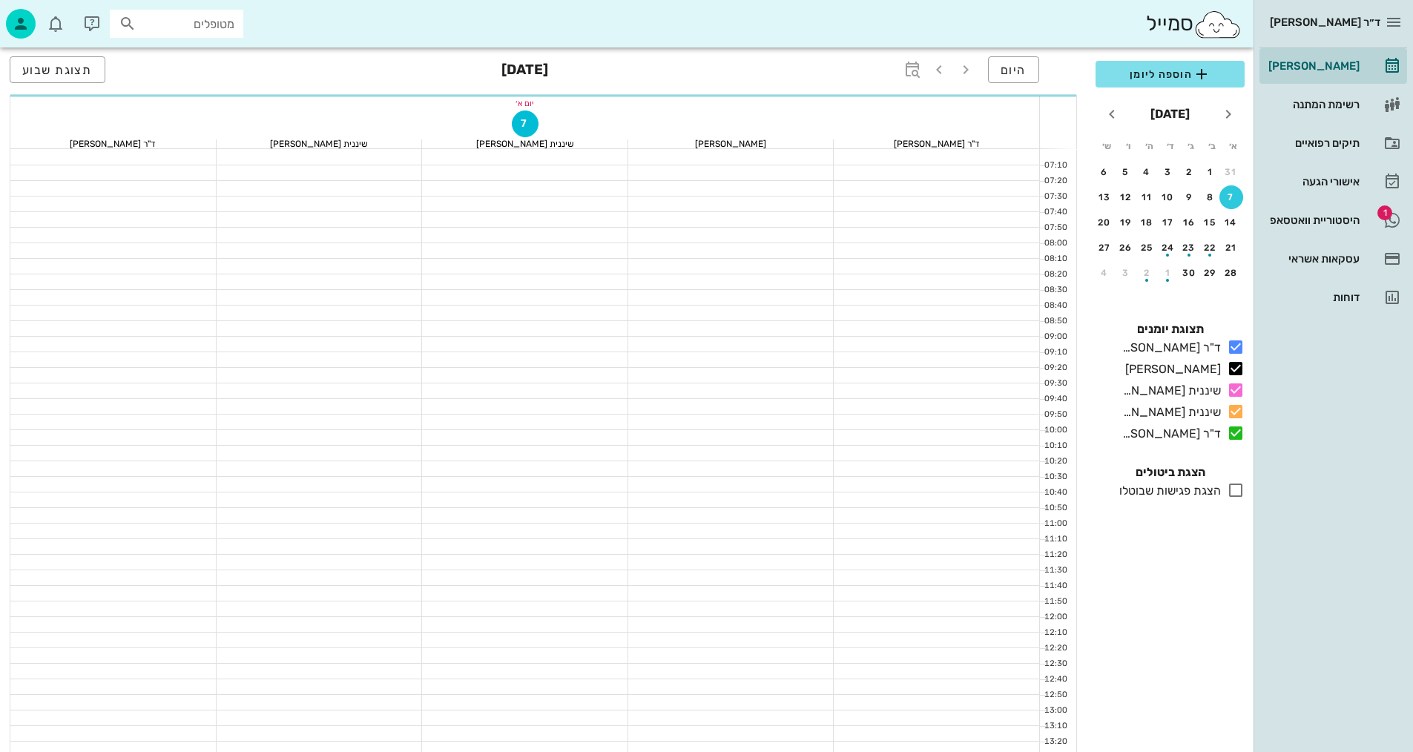
scroll to position [706, 0]
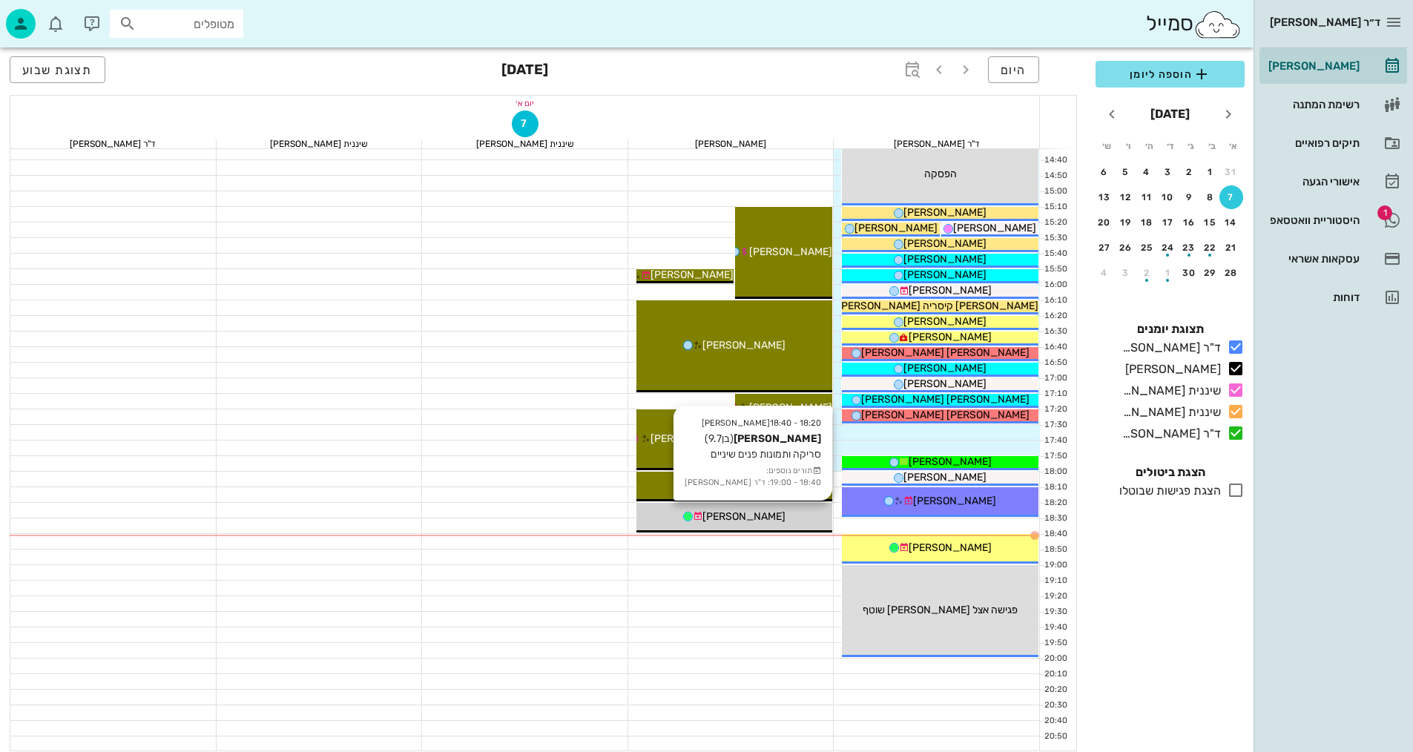
click at [762, 515] on span "[PERSON_NAME]" at bounding box center [743, 516] width 83 height 13
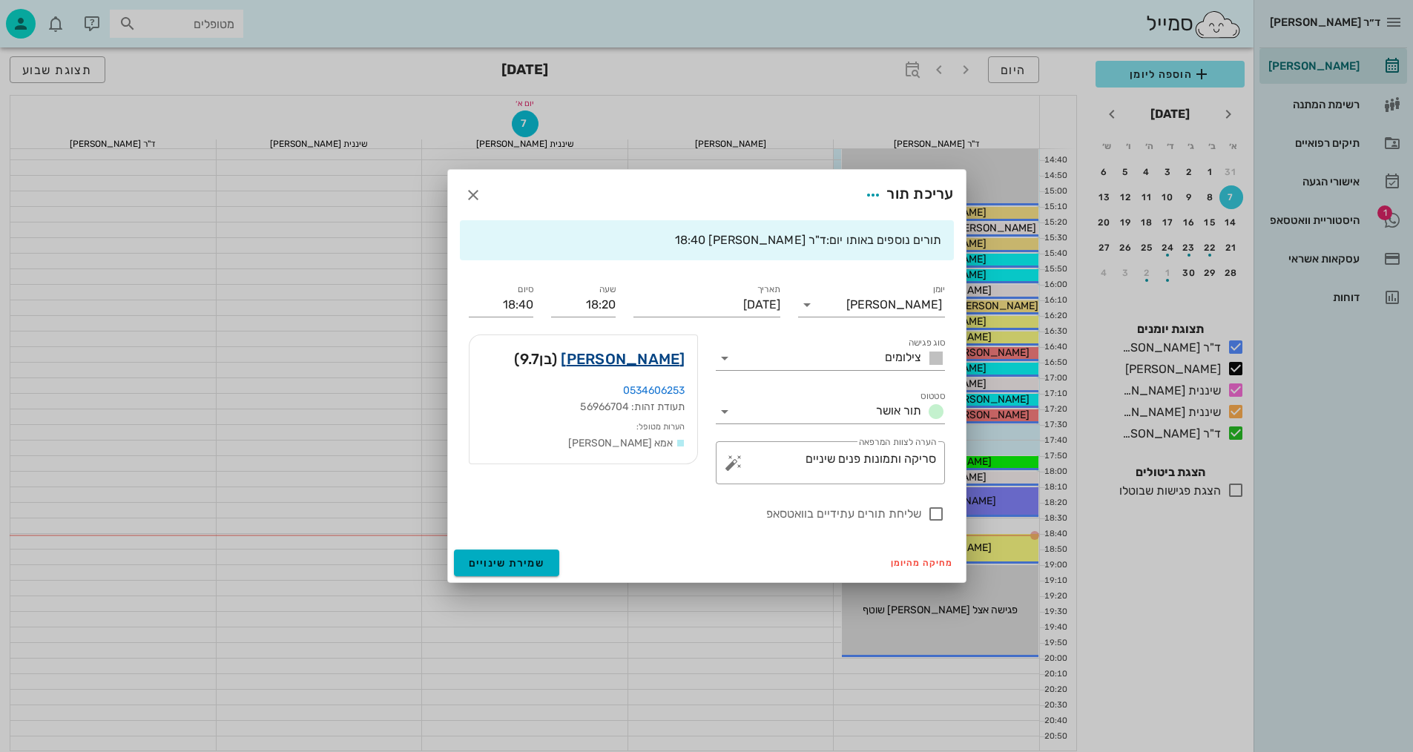
click at [642, 360] on link "[PERSON_NAME]" at bounding box center [623, 359] width 124 height 24
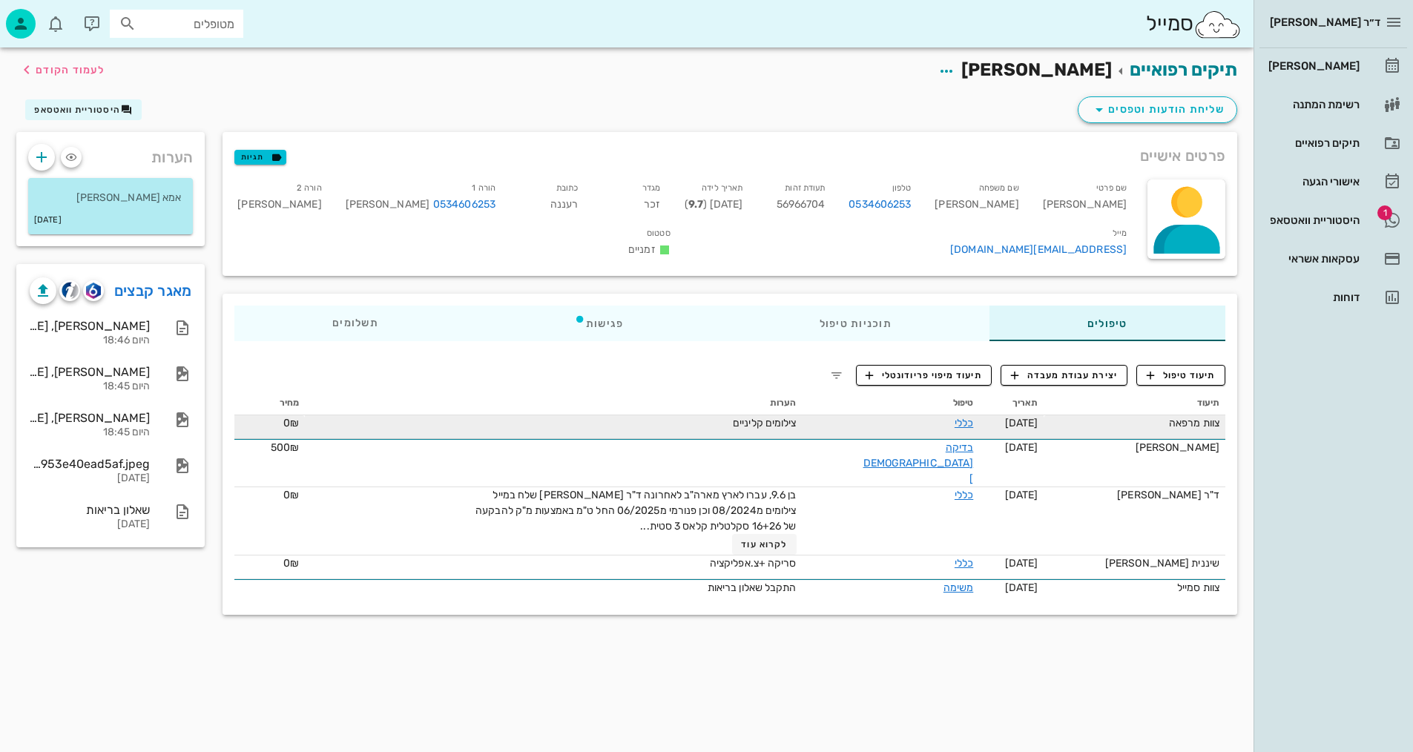
click at [969, 419] on td "כללי" at bounding box center [891, 427] width 177 height 24
click at [960, 418] on link "כללי" at bounding box center [964, 423] width 19 height 13
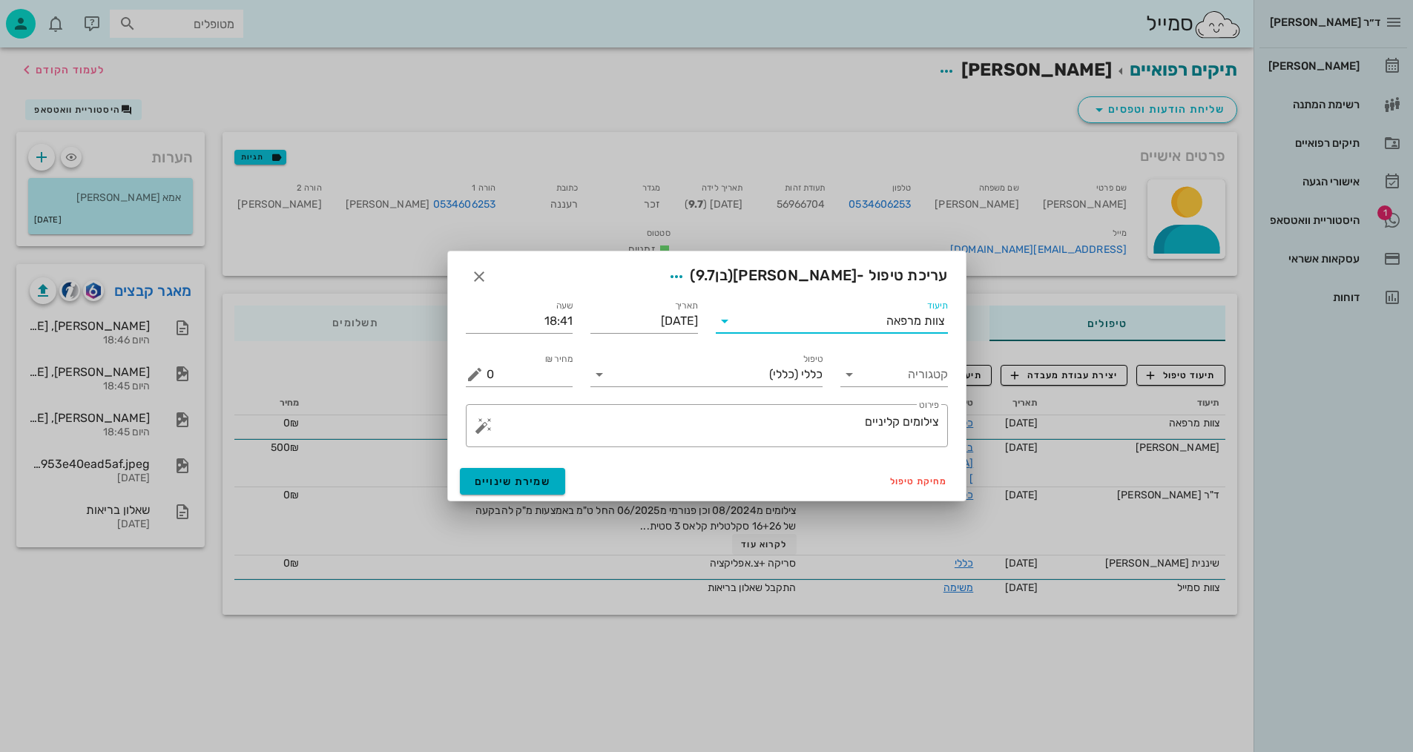
click at [883, 323] on input "תיעוד" at bounding box center [812, 321] width 150 height 24
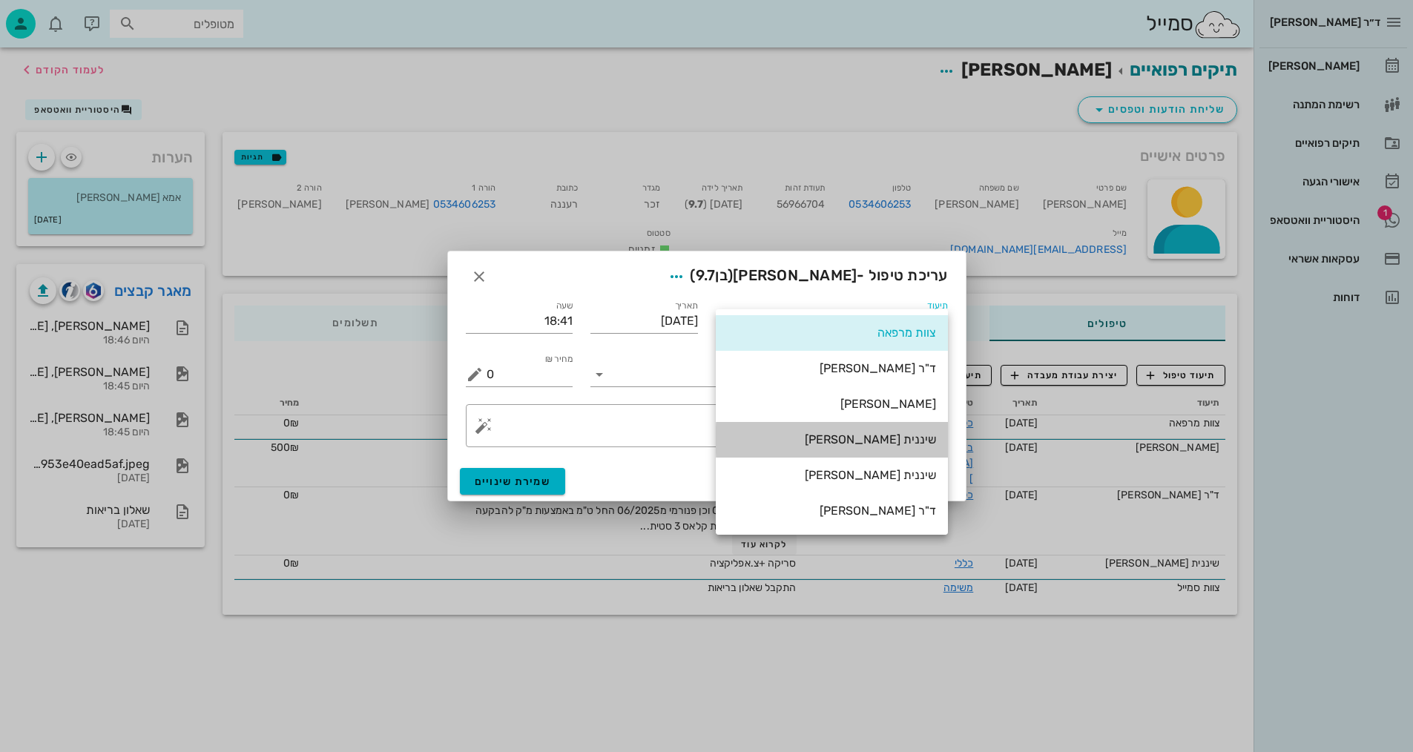
drag, startPoint x: 900, startPoint y: 439, endPoint x: 802, endPoint y: 461, distance: 100.2
click at [898, 439] on div "שיננית [PERSON_NAME]" at bounding box center [832, 439] width 208 height 14
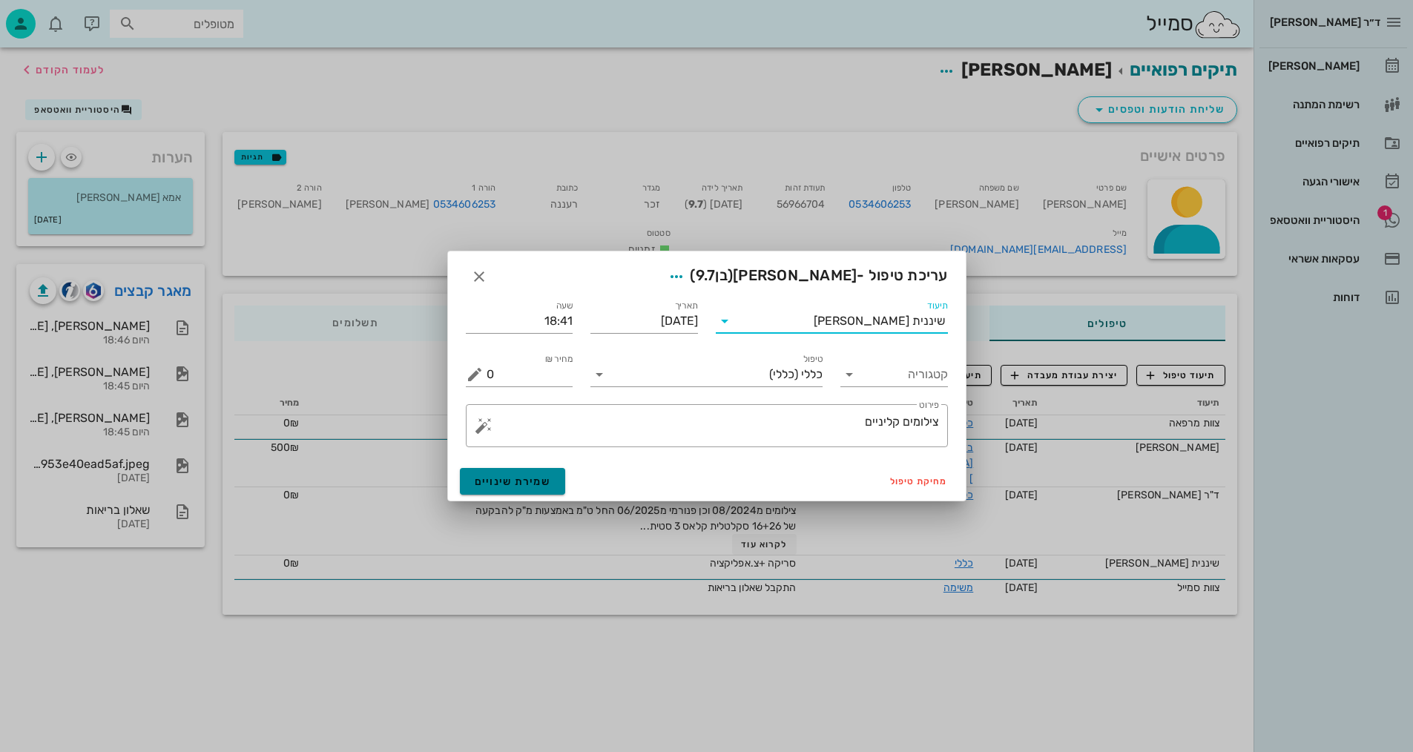
click at [541, 481] on span "שמירת שינויים" at bounding box center [513, 481] width 76 height 13
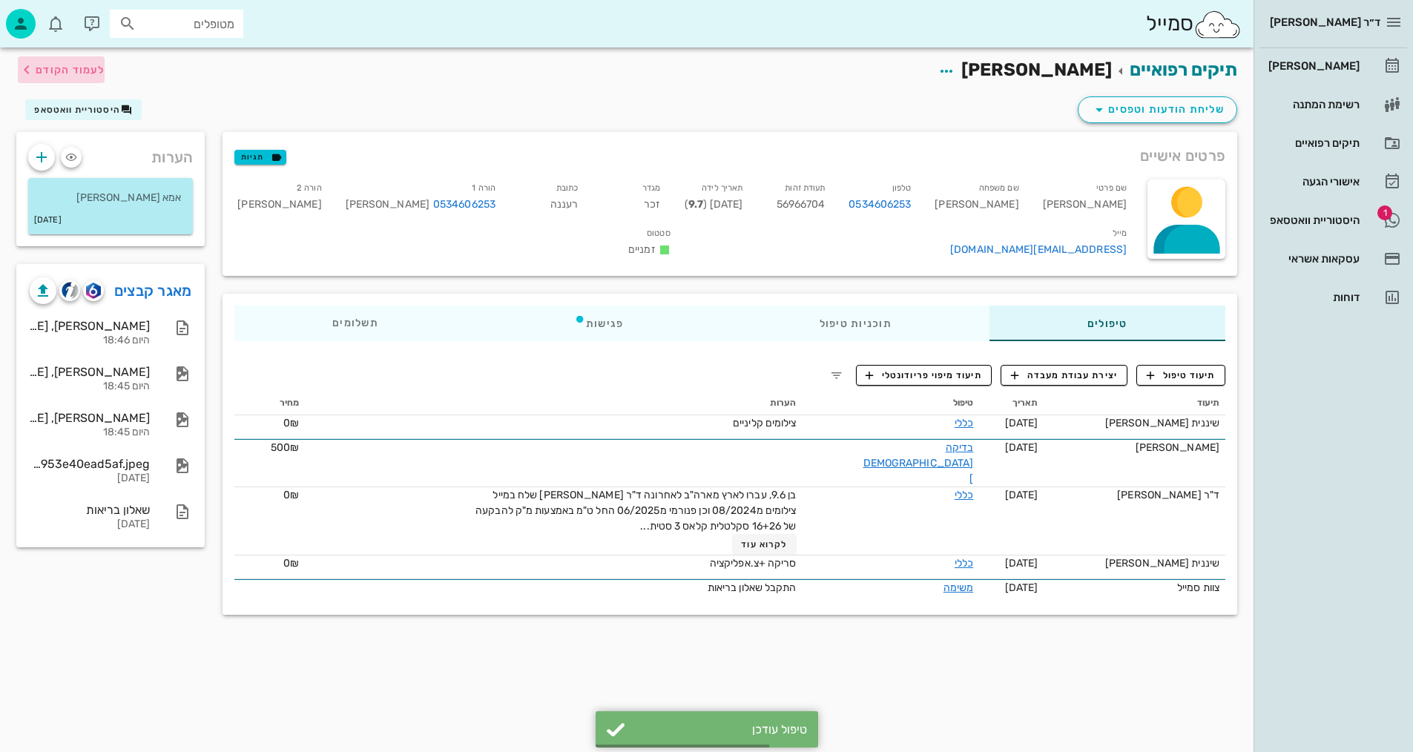
click at [27, 61] on icon "button" at bounding box center [27, 70] width 18 height 18
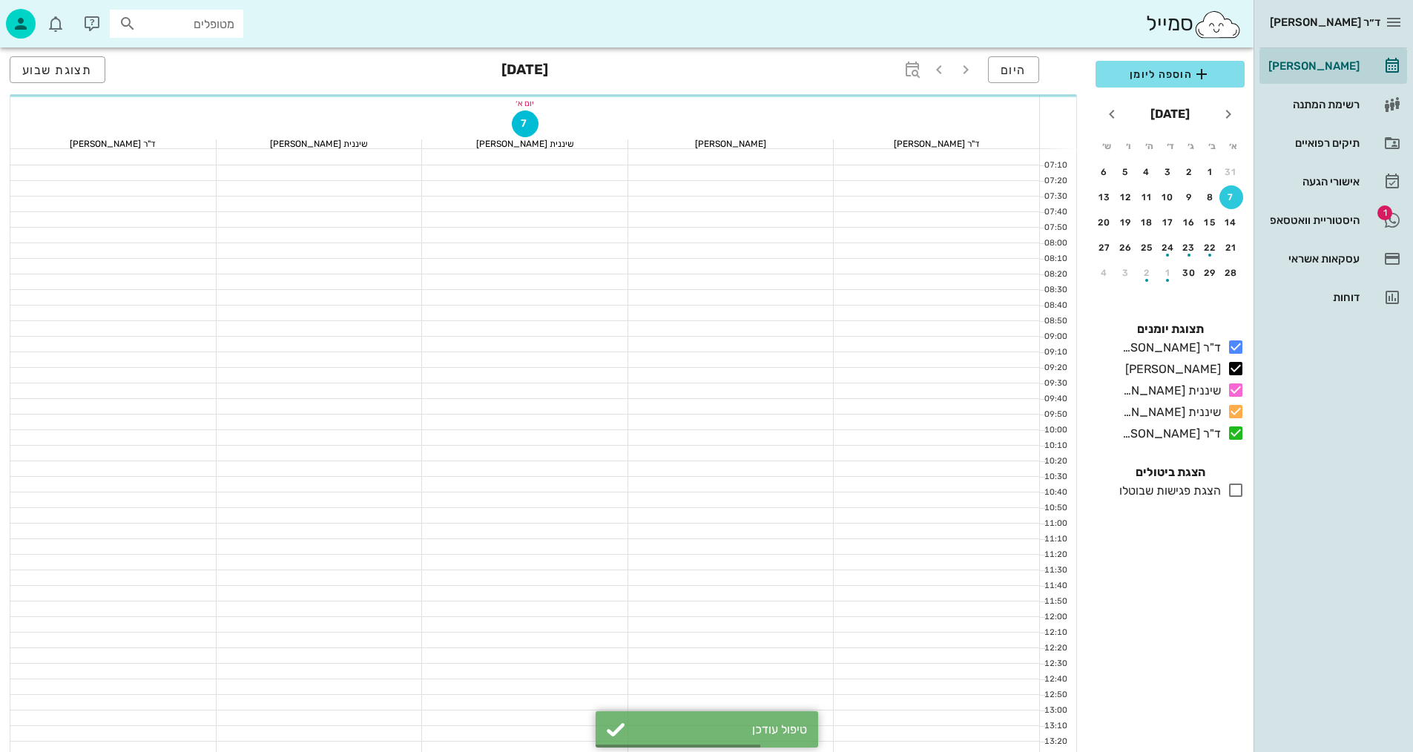
scroll to position [706, 0]
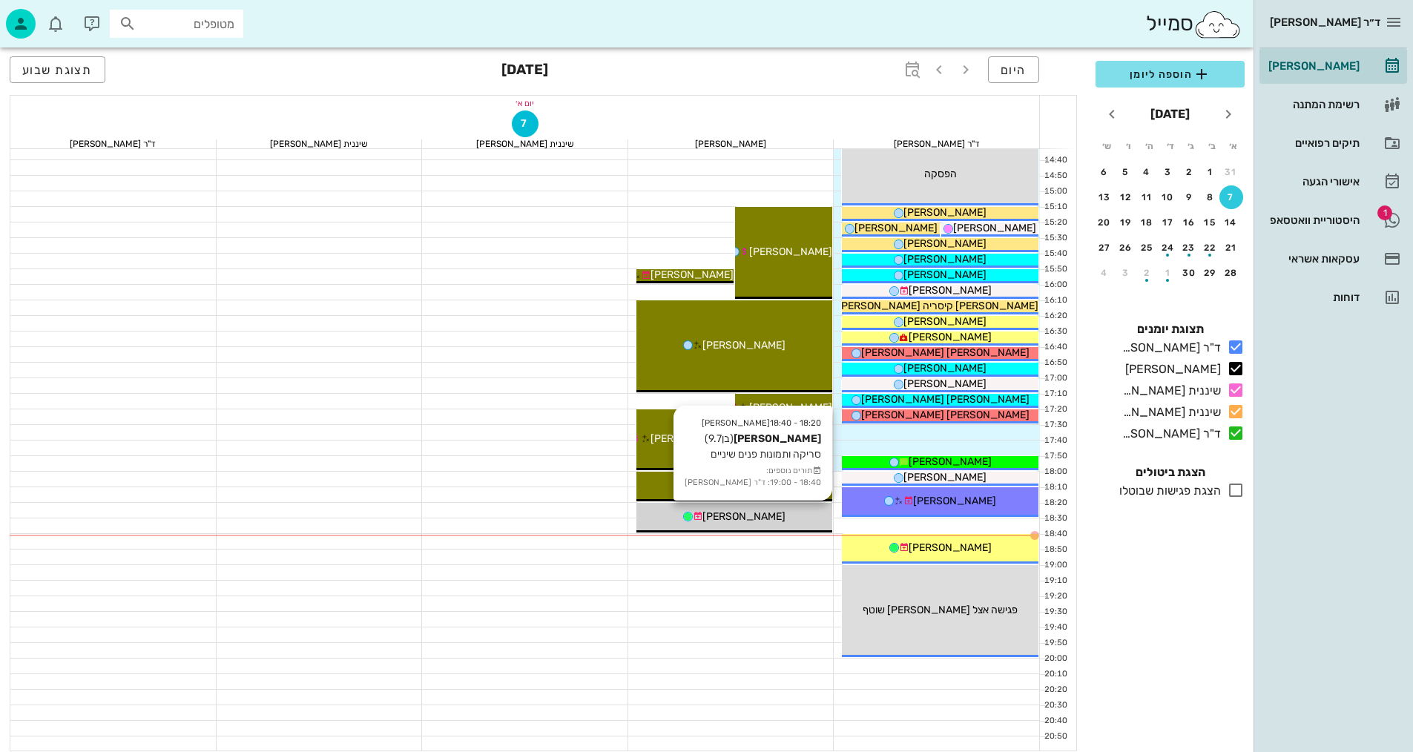
click at [742, 521] on span "[PERSON_NAME]" at bounding box center [743, 516] width 83 height 13
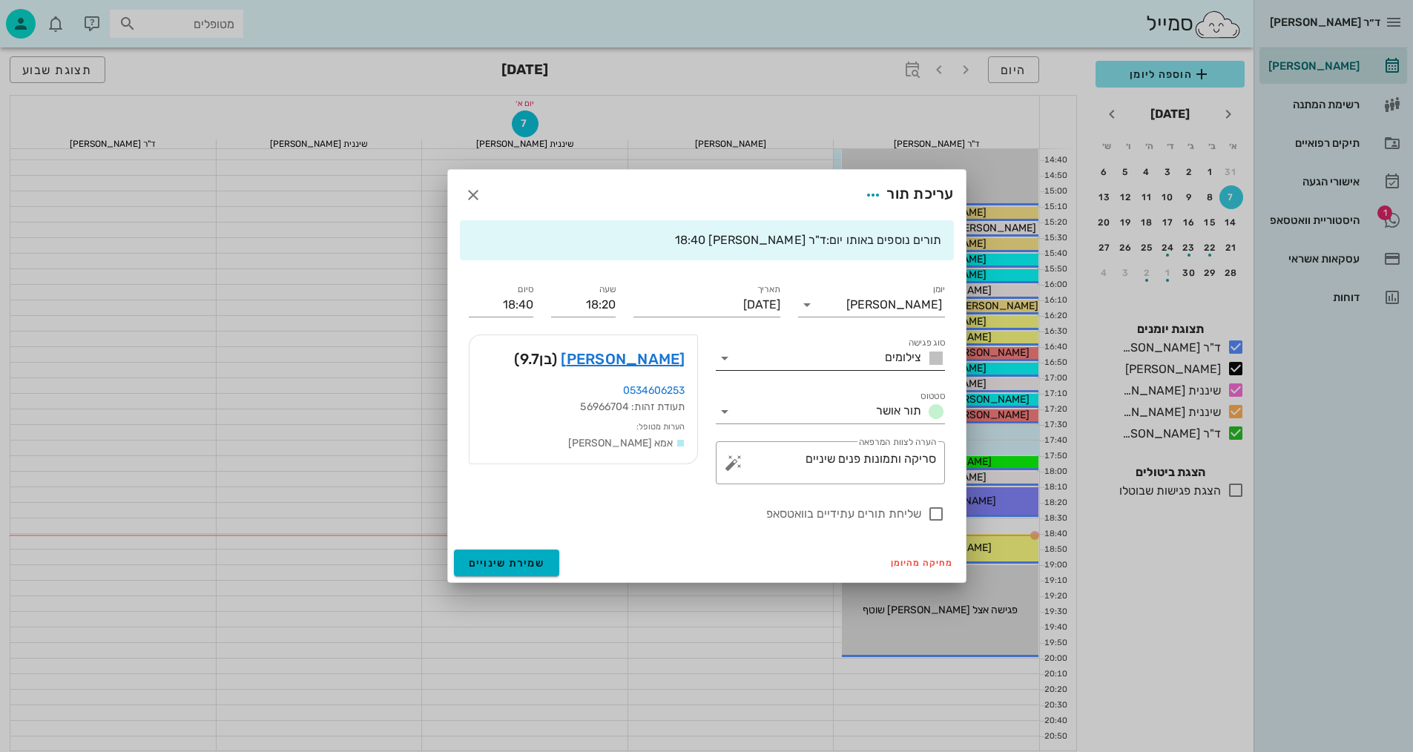
click at [860, 359] on input "סוג פגישה" at bounding box center [808, 358] width 142 height 24
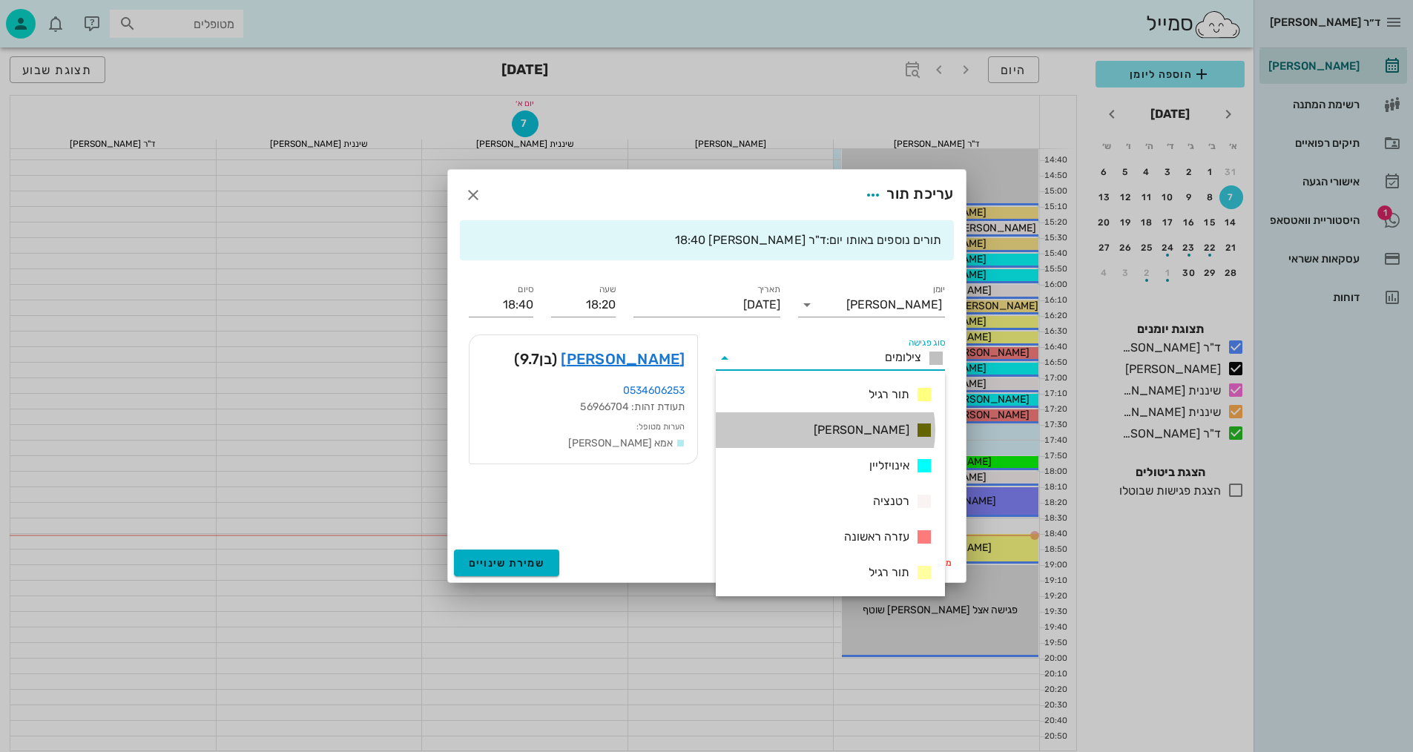
drag, startPoint x: 872, startPoint y: 424, endPoint x: 812, endPoint y: 493, distance: 91.0
click at [872, 425] on span "[PERSON_NAME]" at bounding box center [862, 430] width 96 height 18
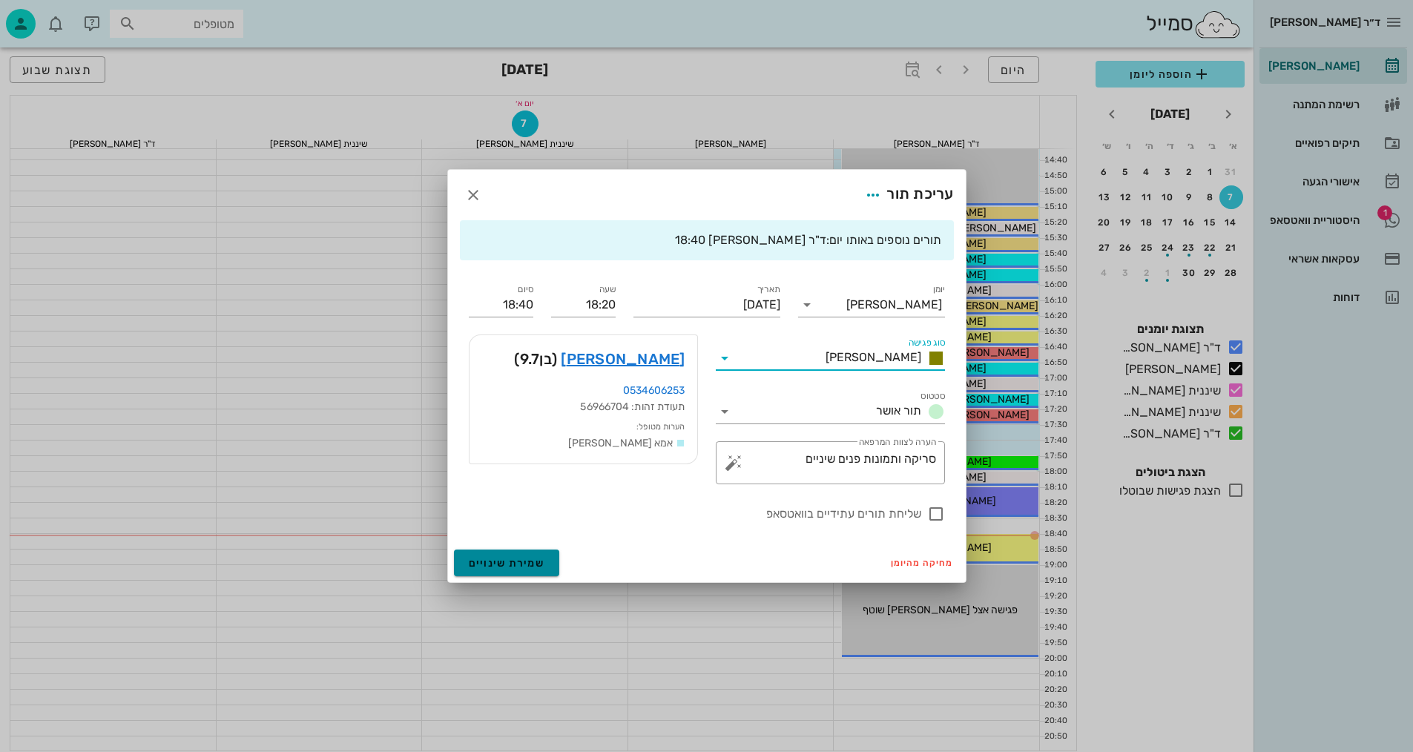
click at [525, 551] on button "שמירת שינויים" at bounding box center [507, 563] width 106 height 27
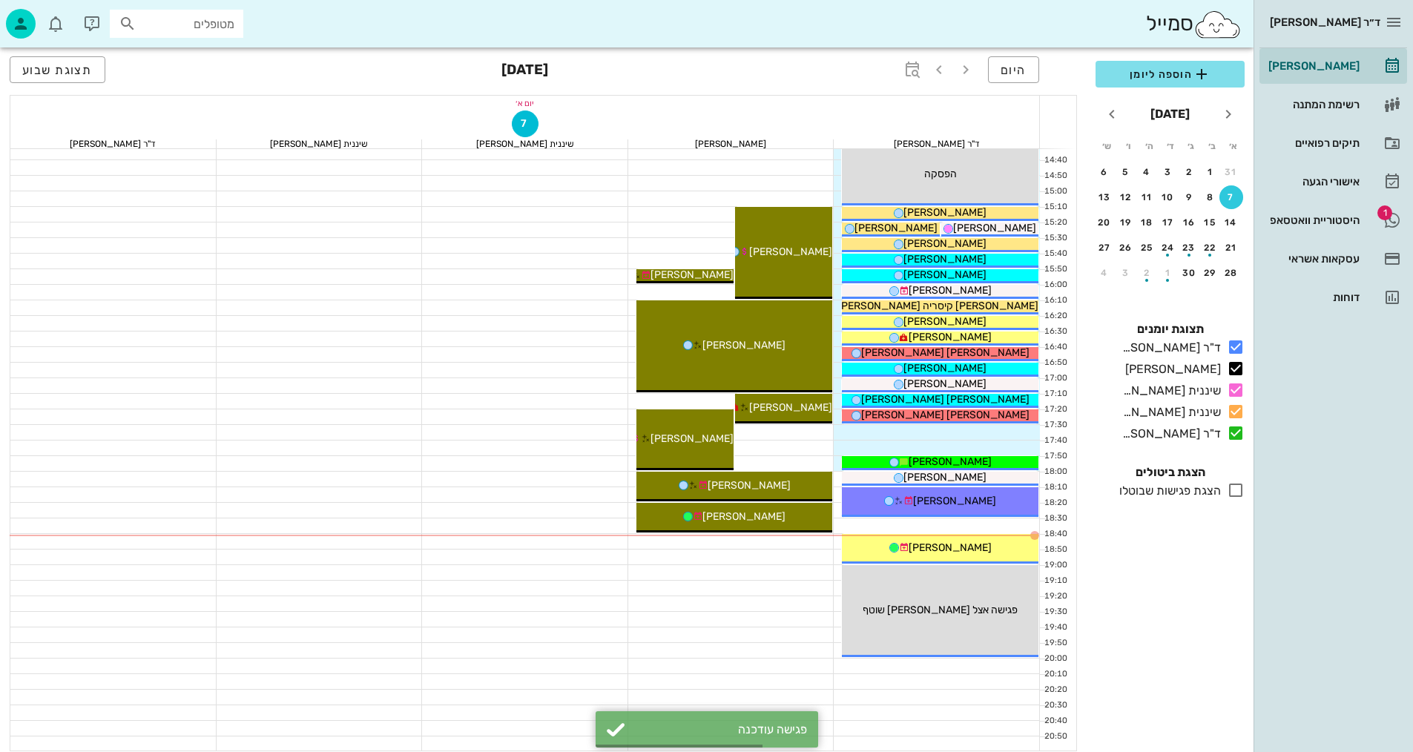
click at [581, 661] on div at bounding box center [525, 666] width 206 height 15
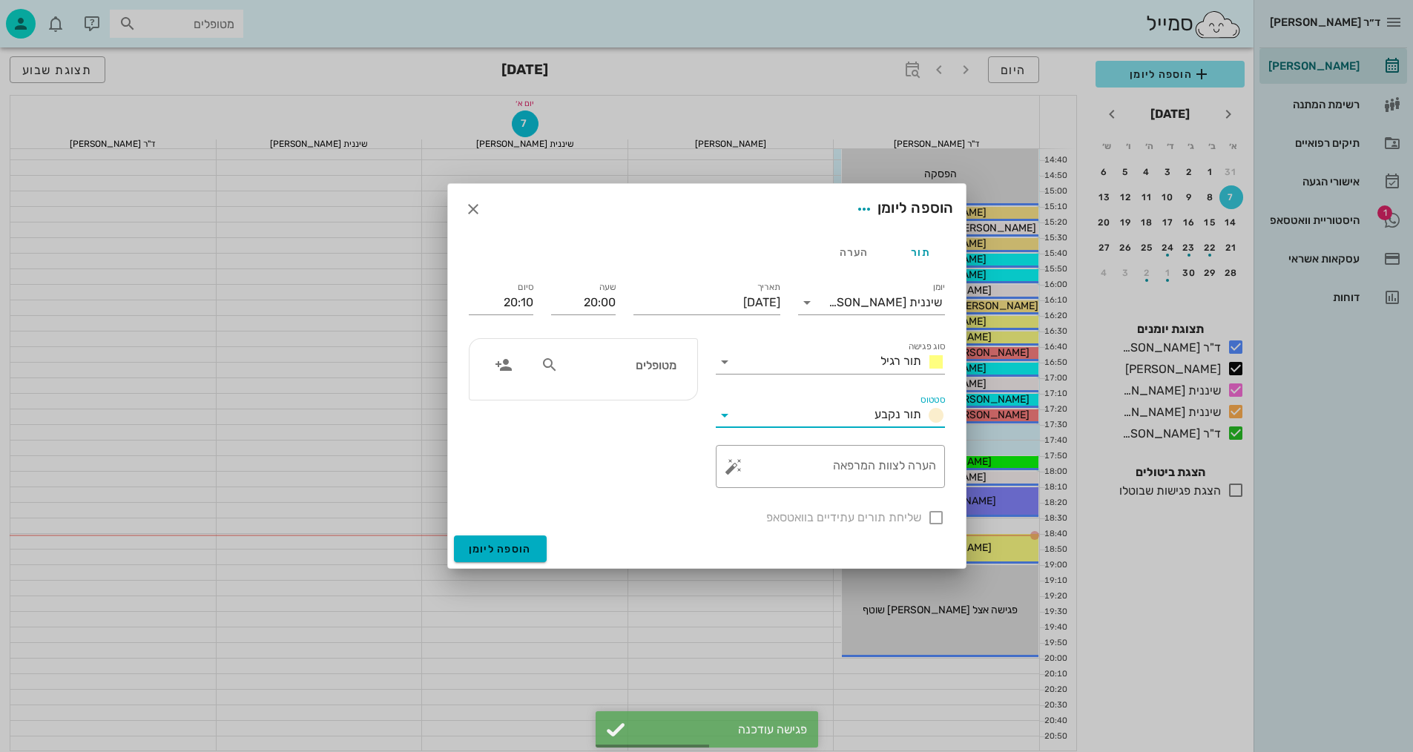
click at [827, 412] on input "סטטוס" at bounding box center [803, 415] width 132 height 24
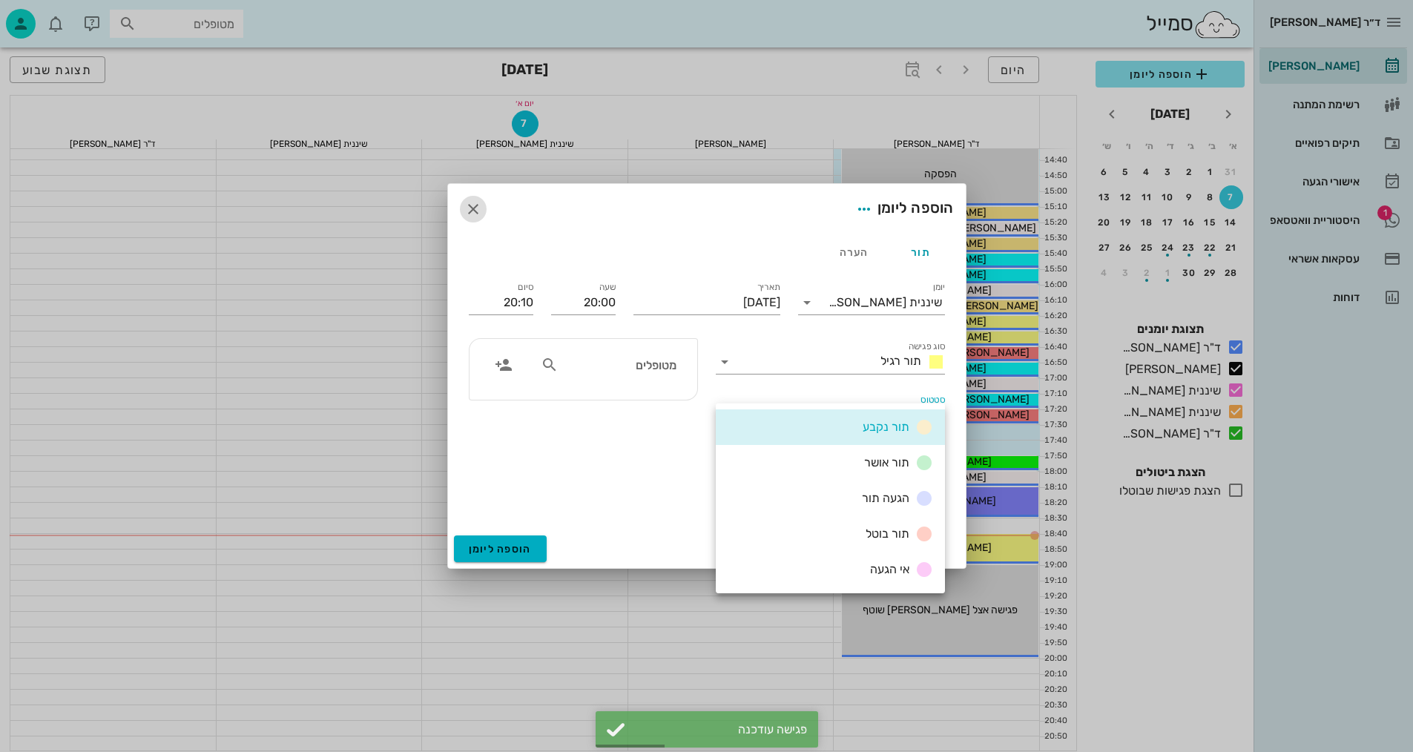
click at [473, 204] on icon "button" at bounding box center [473, 209] width 18 height 18
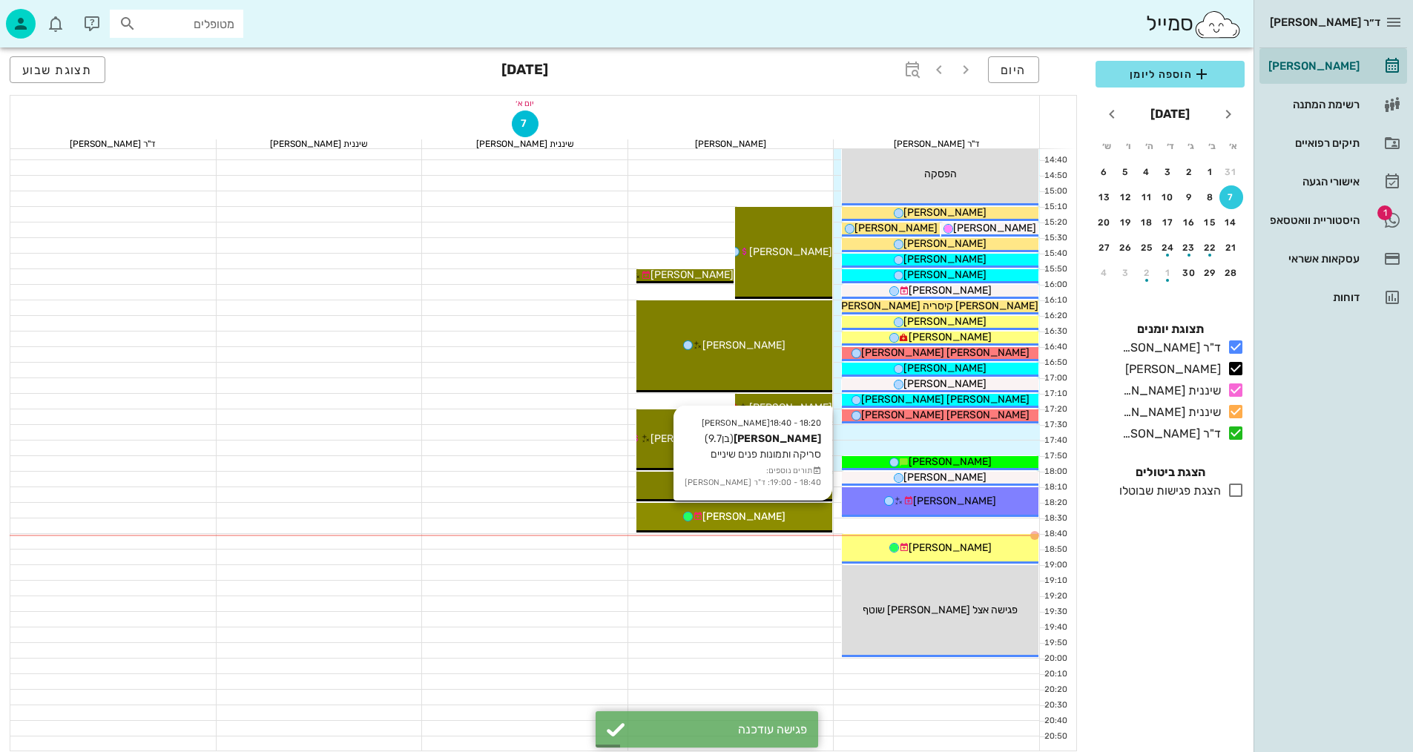
click at [751, 519] on span "[PERSON_NAME]" at bounding box center [743, 516] width 83 height 13
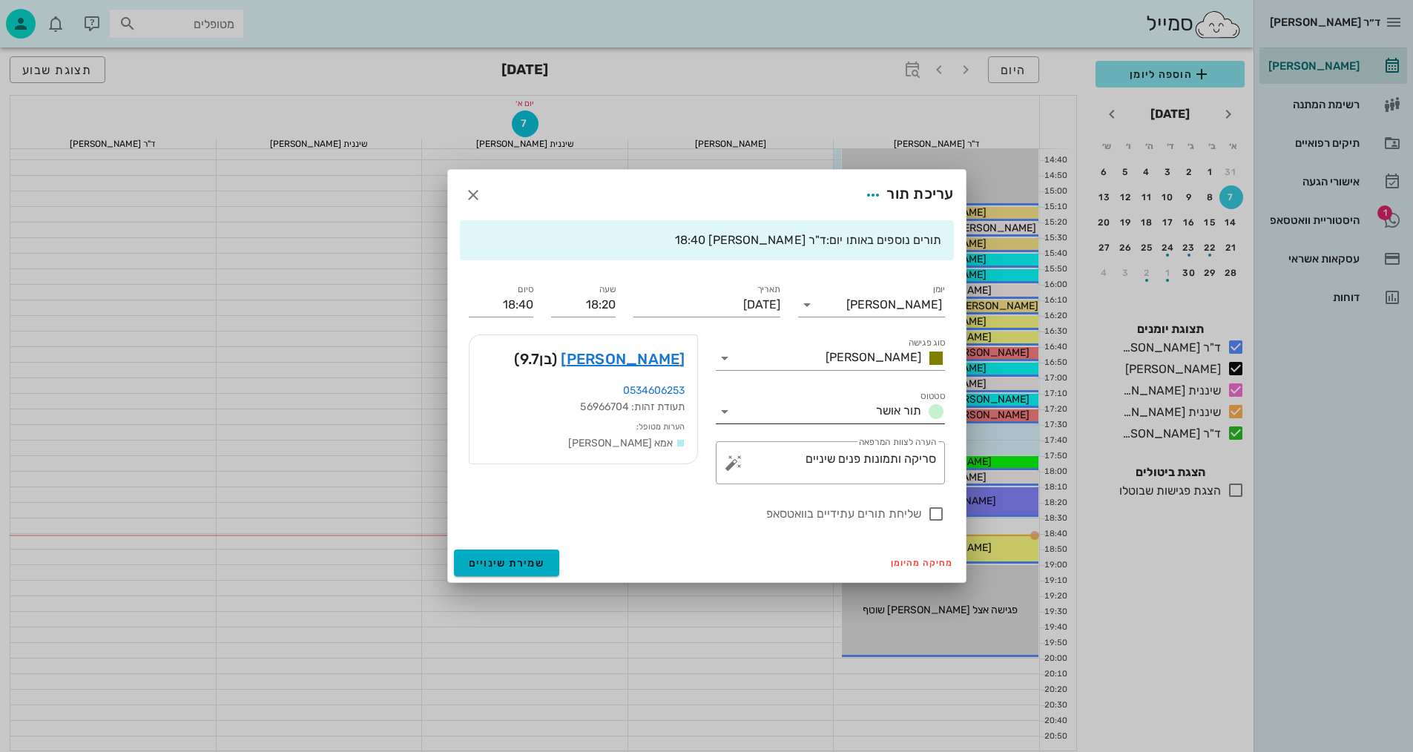
click at [871, 403] on div "תור אושר" at bounding box center [841, 412] width 208 height 24
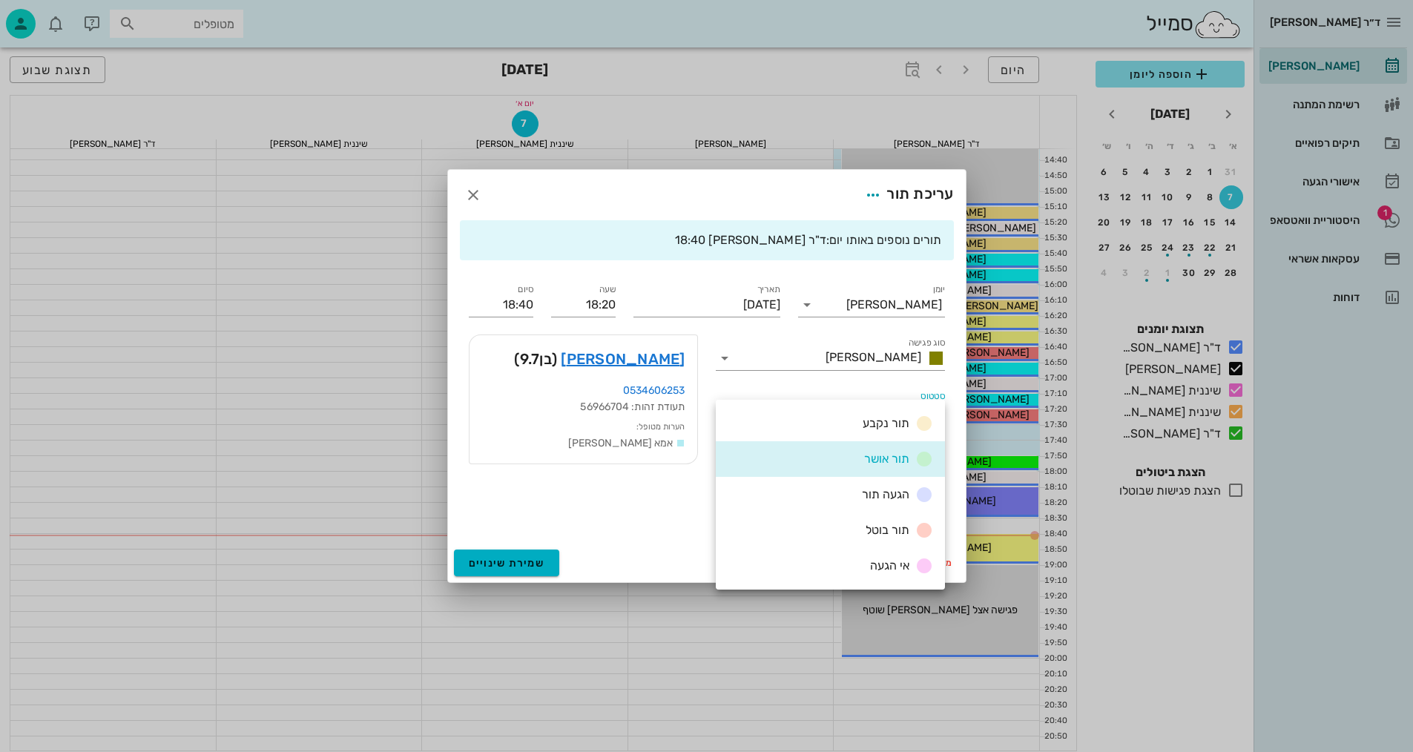
click at [895, 499] on span "הגעה תור" at bounding box center [885, 494] width 47 height 14
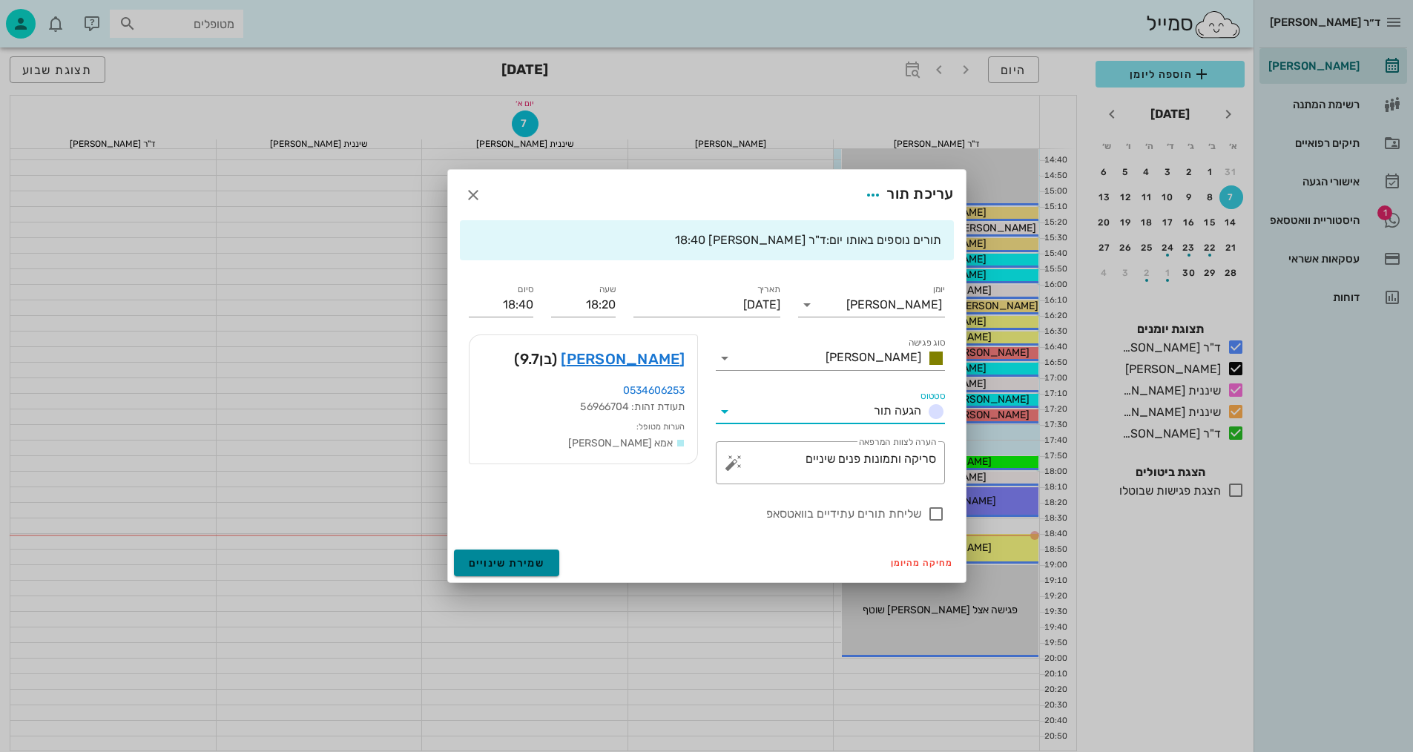
click at [521, 559] on span "שמירת שינויים" at bounding box center [507, 563] width 76 height 13
